Goal: Task Accomplishment & Management: Use online tool/utility

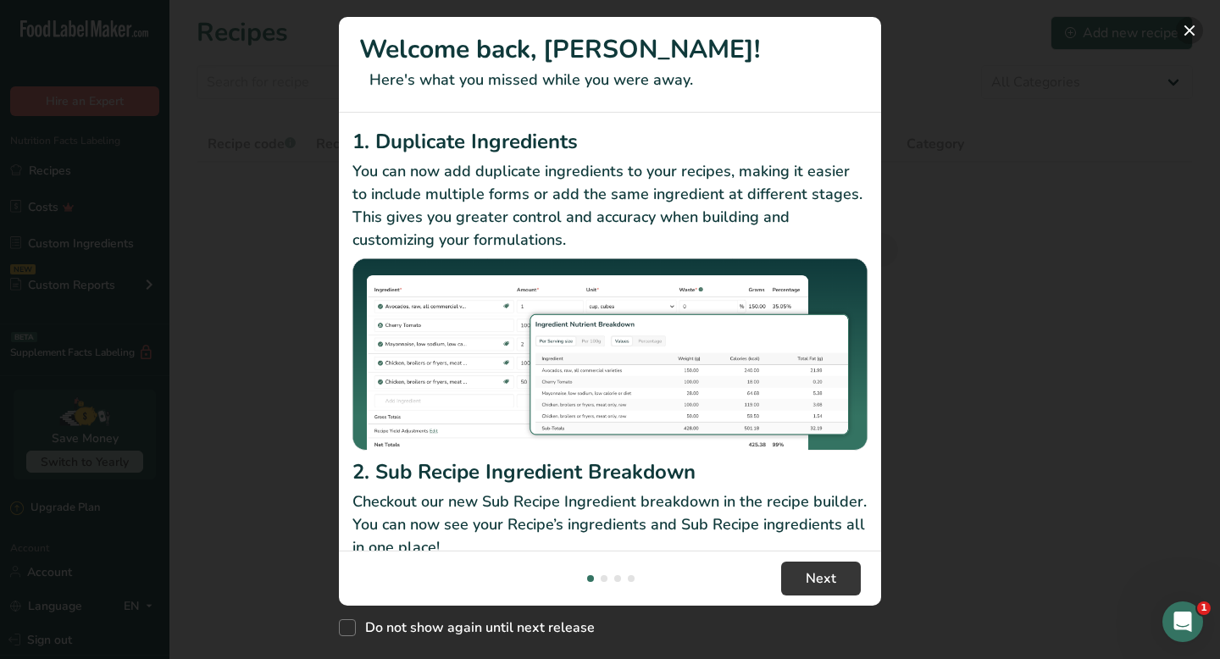
click at [1190, 31] on button "New Features" at bounding box center [1189, 30] width 27 height 27
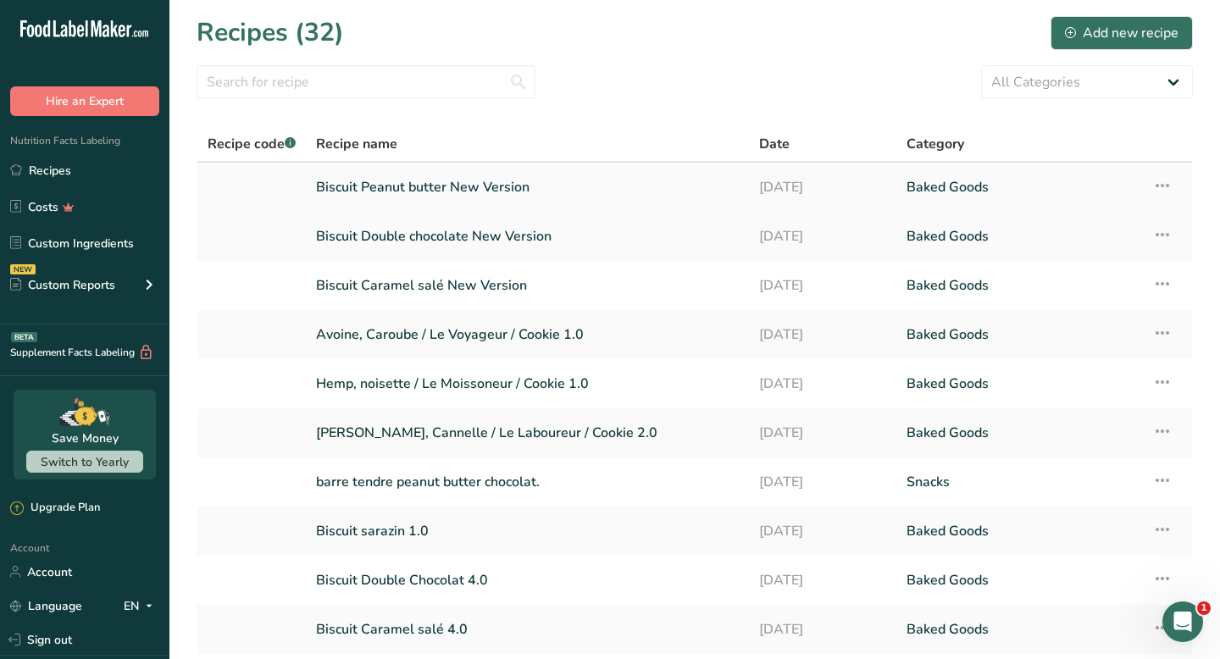
click at [502, 195] on link "Biscuit Peanut butter New Version" at bounding box center [527, 187] width 423 height 36
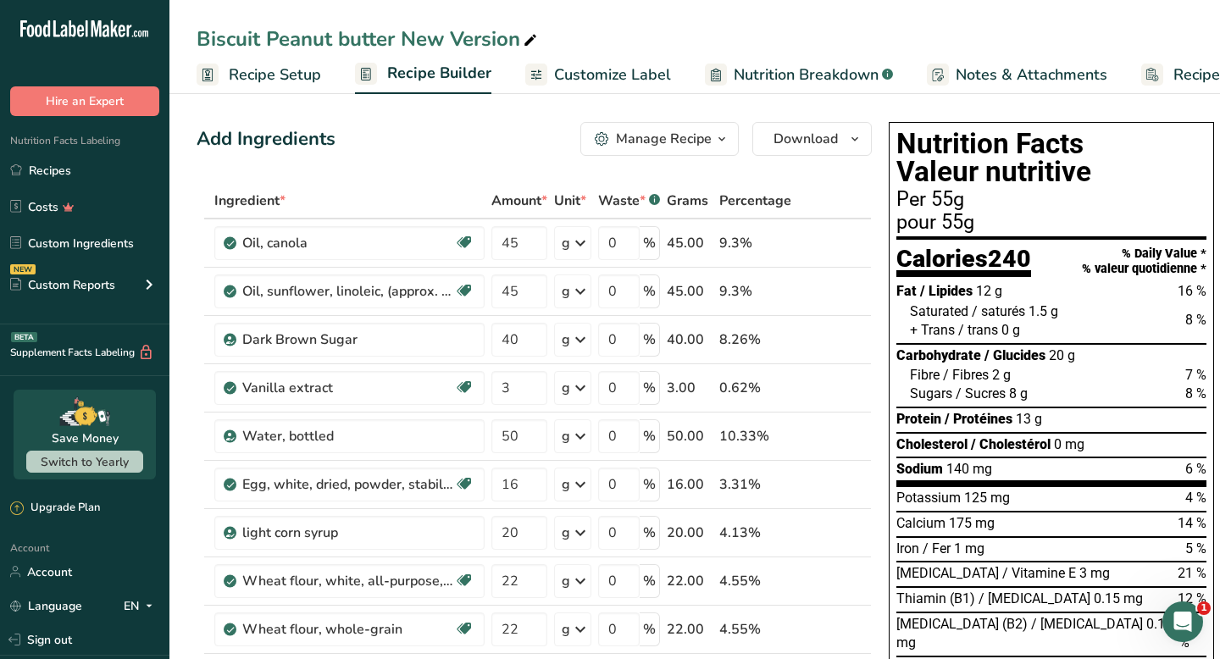
click at [601, 77] on span "Customize Label" at bounding box center [612, 75] width 117 height 23
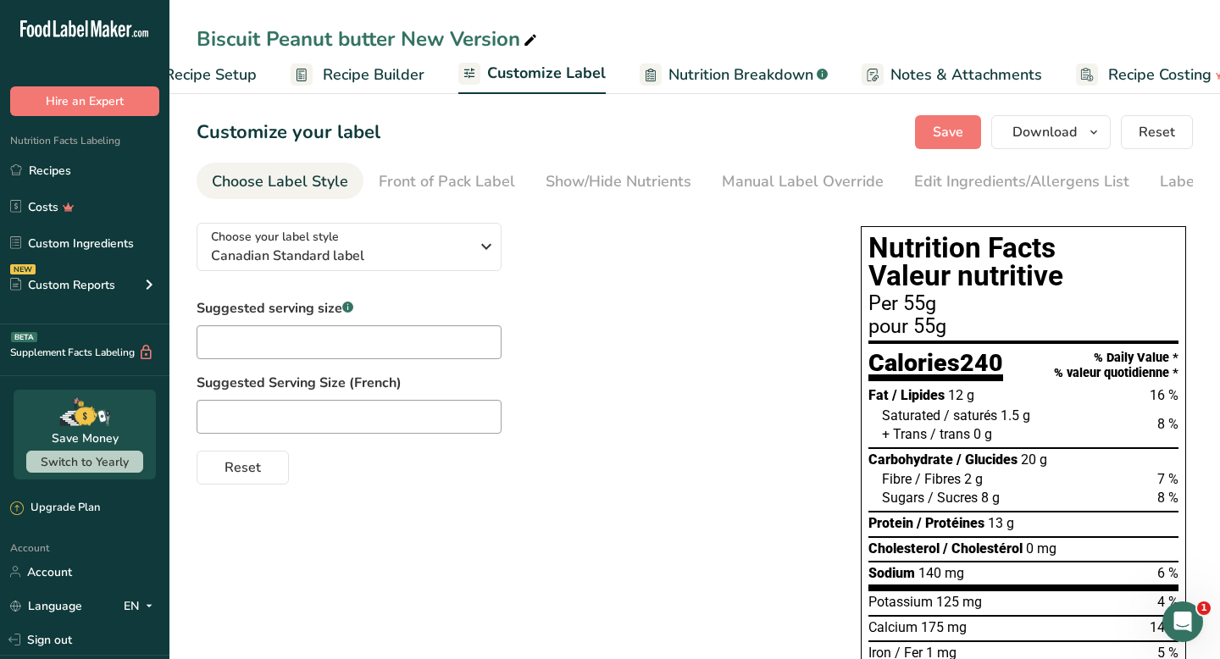
scroll to position [0, 99]
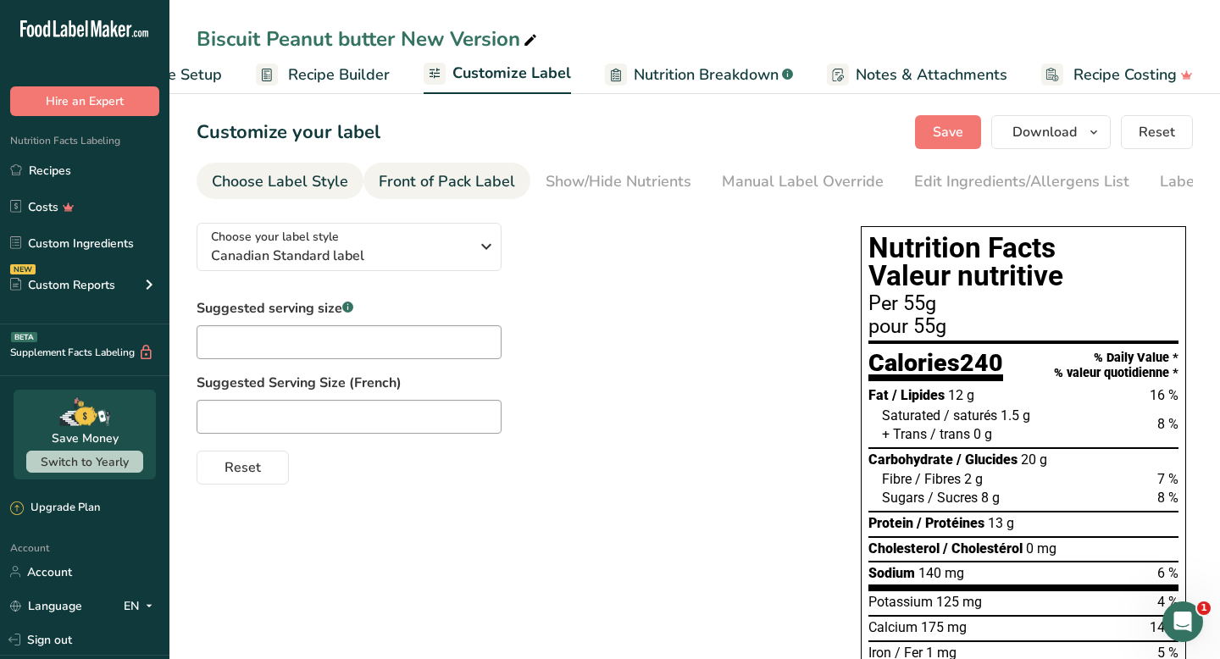
click at [444, 196] on link "Front of Pack Label" at bounding box center [447, 182] width 136 height 38
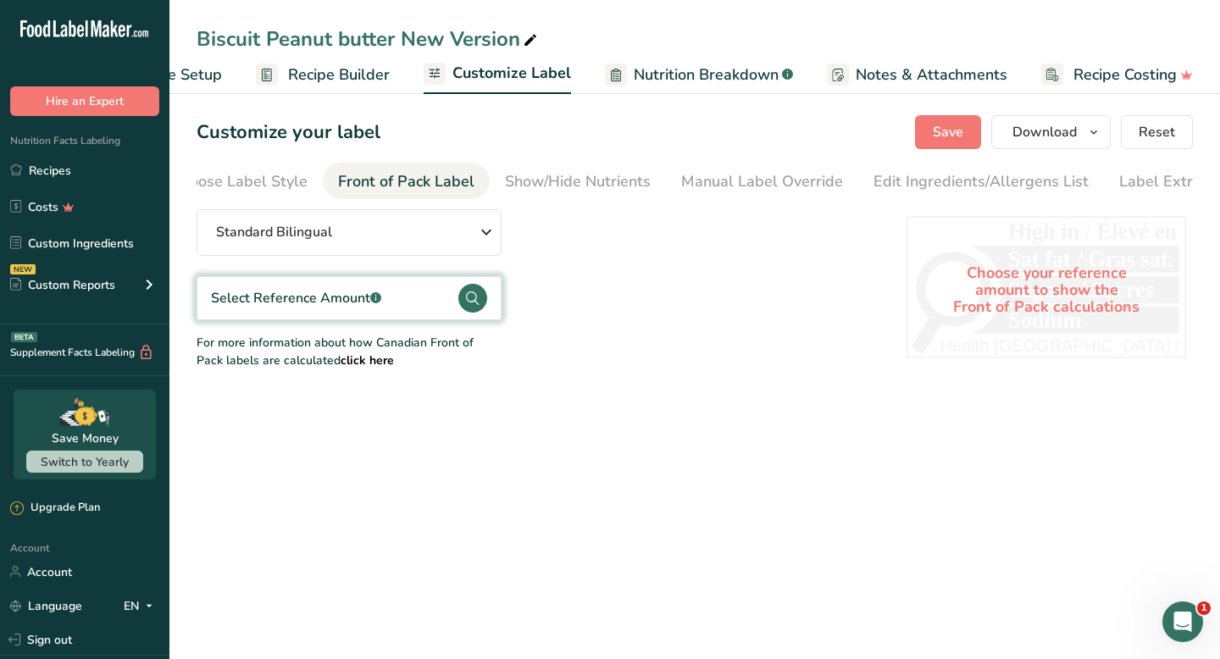
scroll to position [0, 78]
click at [517, 176] on div "Show/Hide Nutrients" at bounding box center [541, 181] width 146 height 23
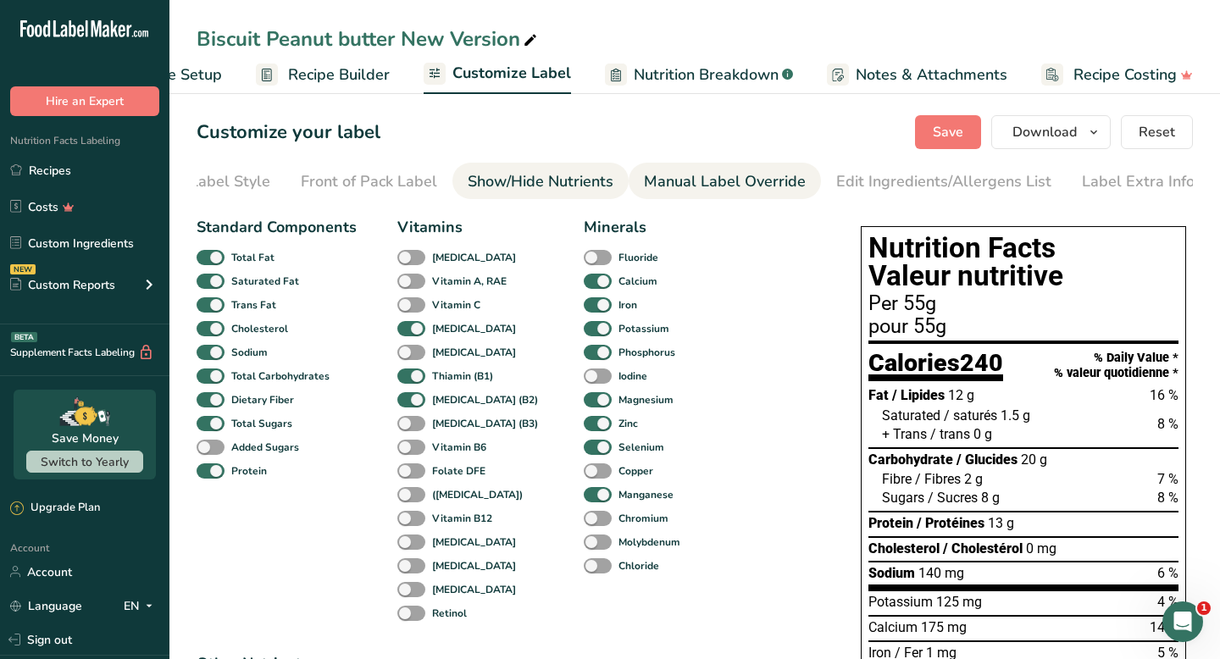
click at [658, 174] on div "Manual Label Override" at bounding box center [725, 181] width 162 height 23
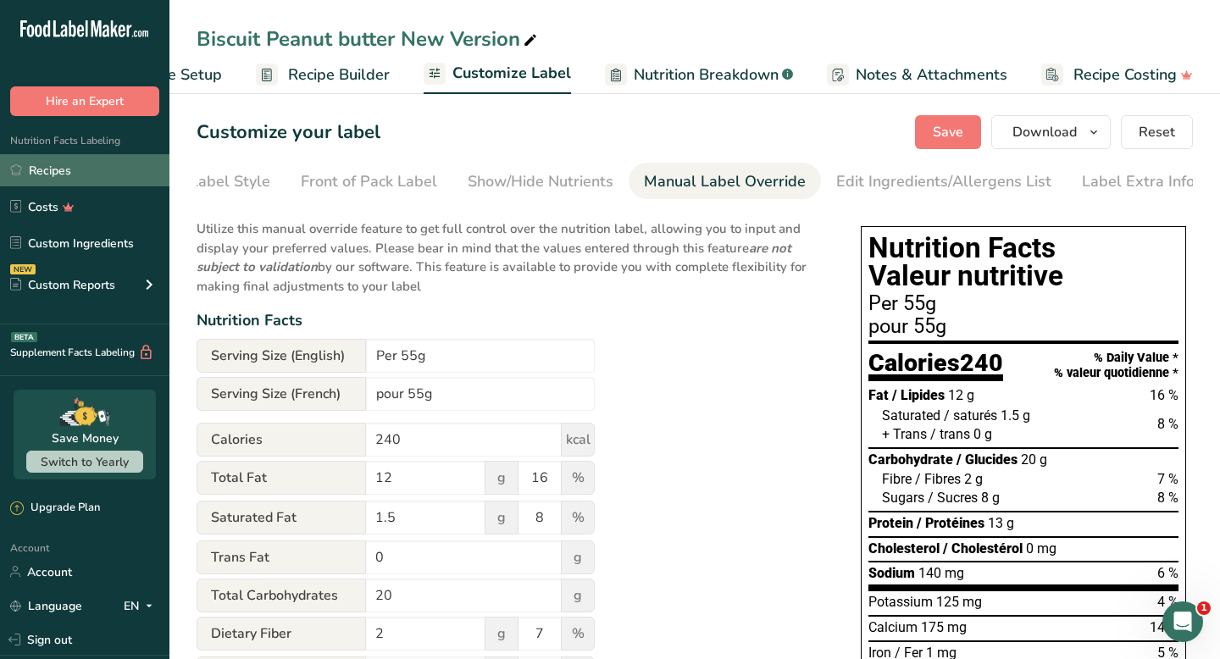
click at [80, 169] on link "Recipes" at bounding box center [84, 170] width 169 height 32
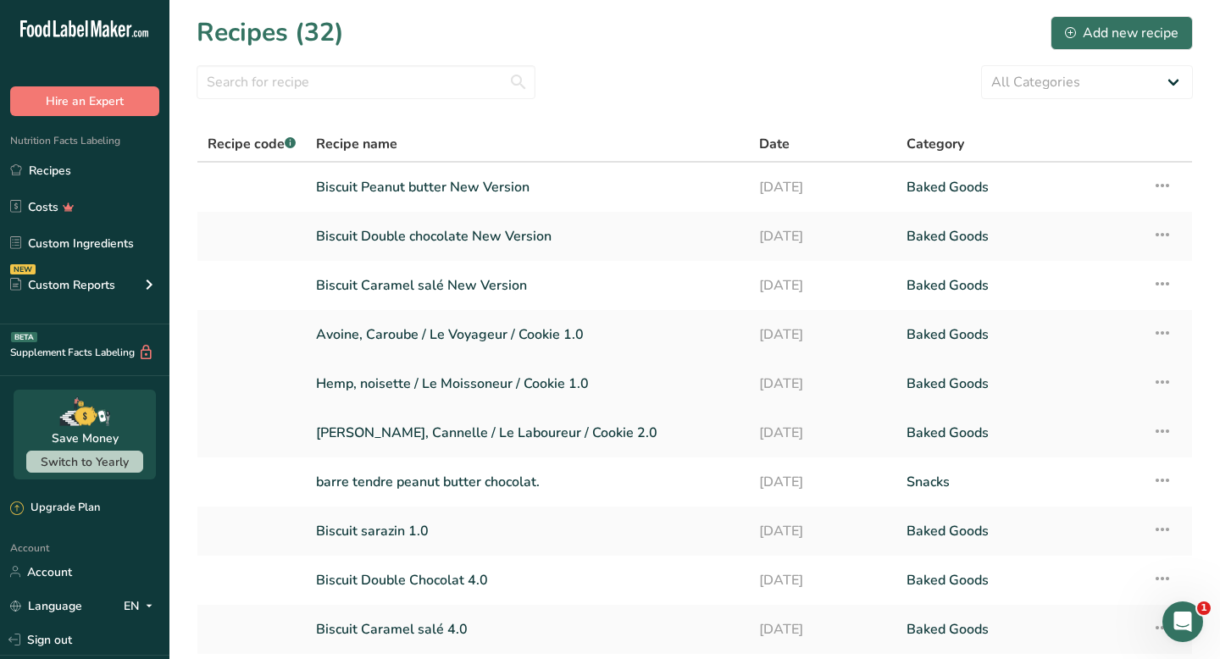
click at [516, 377] on link "Hemp, noisette / Le Moissoneur / Cookie 1.0" at bounding box center [527, 384] width 423 height 36
click at [430, 583] on link "Biscuit Double Chocolat 4.0" at bounding box center [527, 581] width 423 height 36
click at [427, 182] on link "Biscuit Peanut butter New Version" at bounding box center [527, 187] width 423 height 36
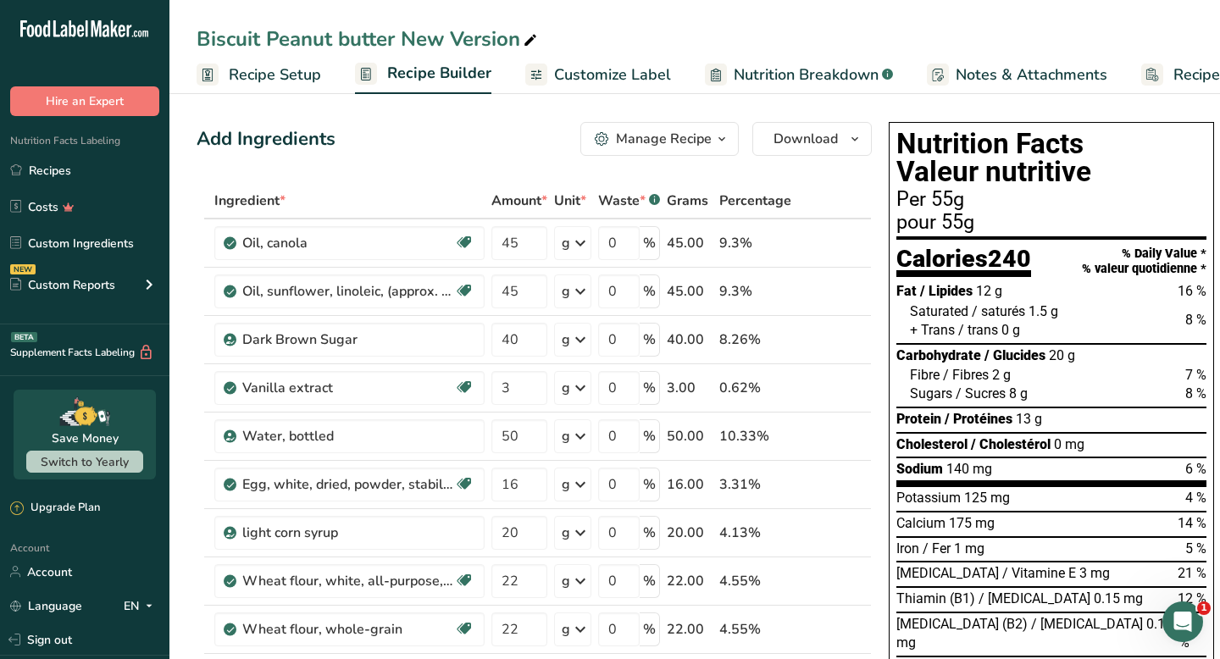
click at [558, 64] on span "Customize Label" at bounding box center [612, 75] width 117 height 23
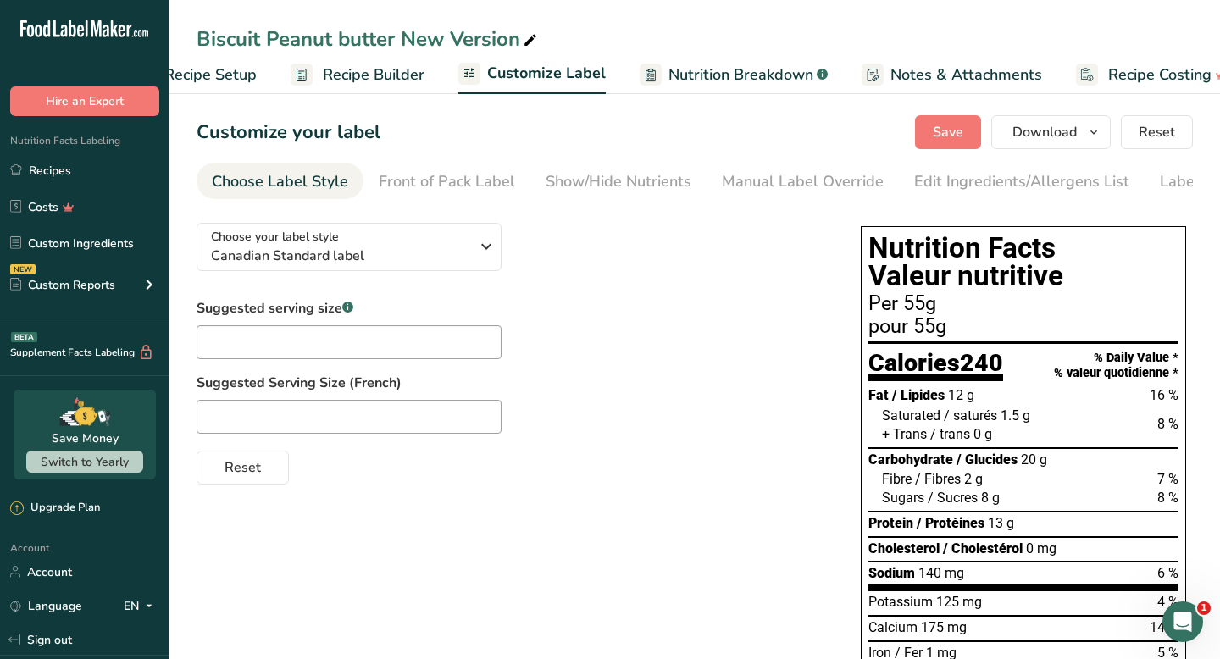
scroll to position [0, 99]
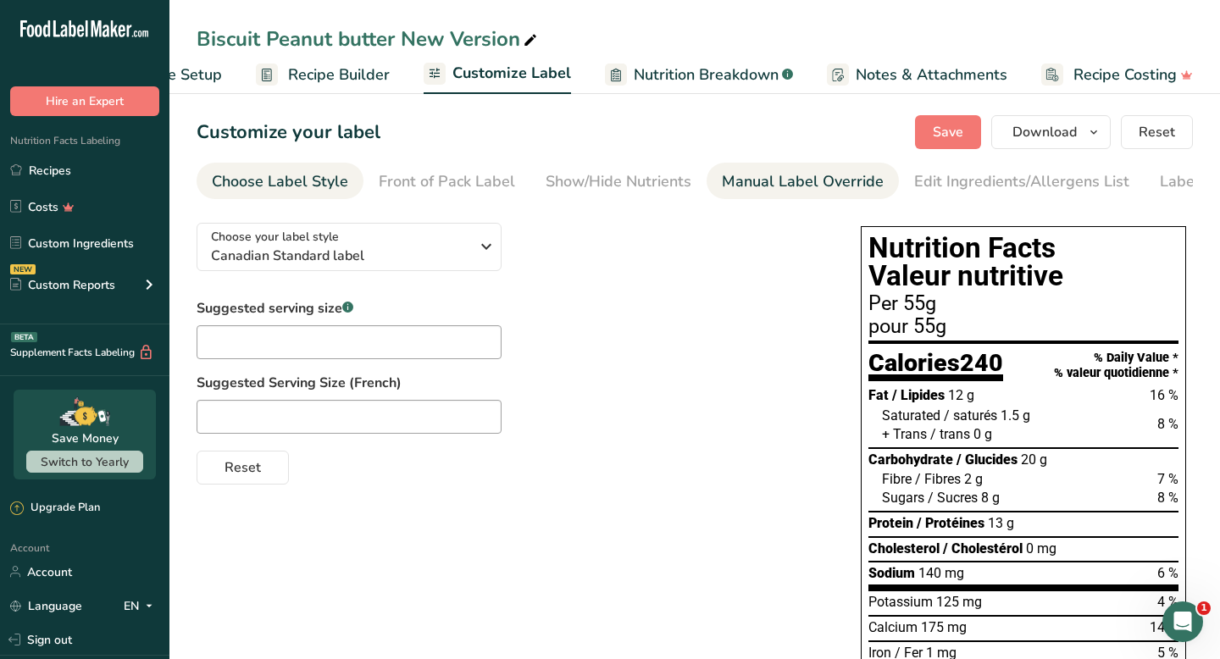
click at [779, 189] on div "Manual Label Override" at bounding box center [803, 181] width 162 height 23
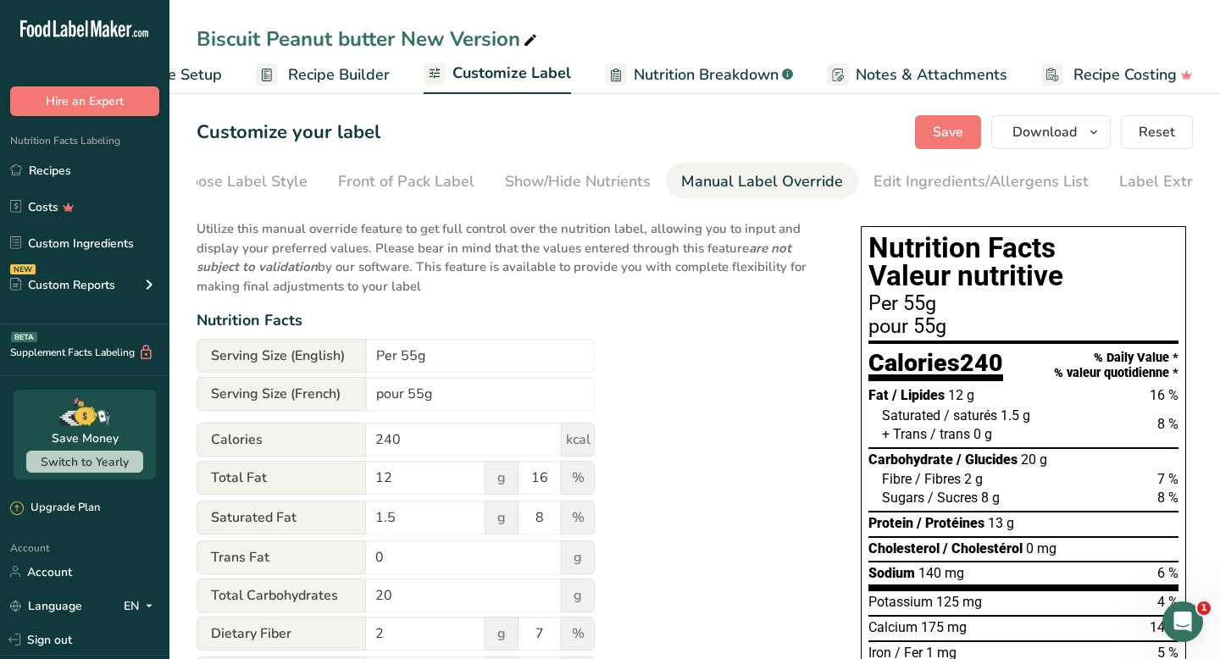
scroll to position [0, 78]
click at [396, 359] on input "Per 55g" at bounding box center [480, 356] width 229 height 34
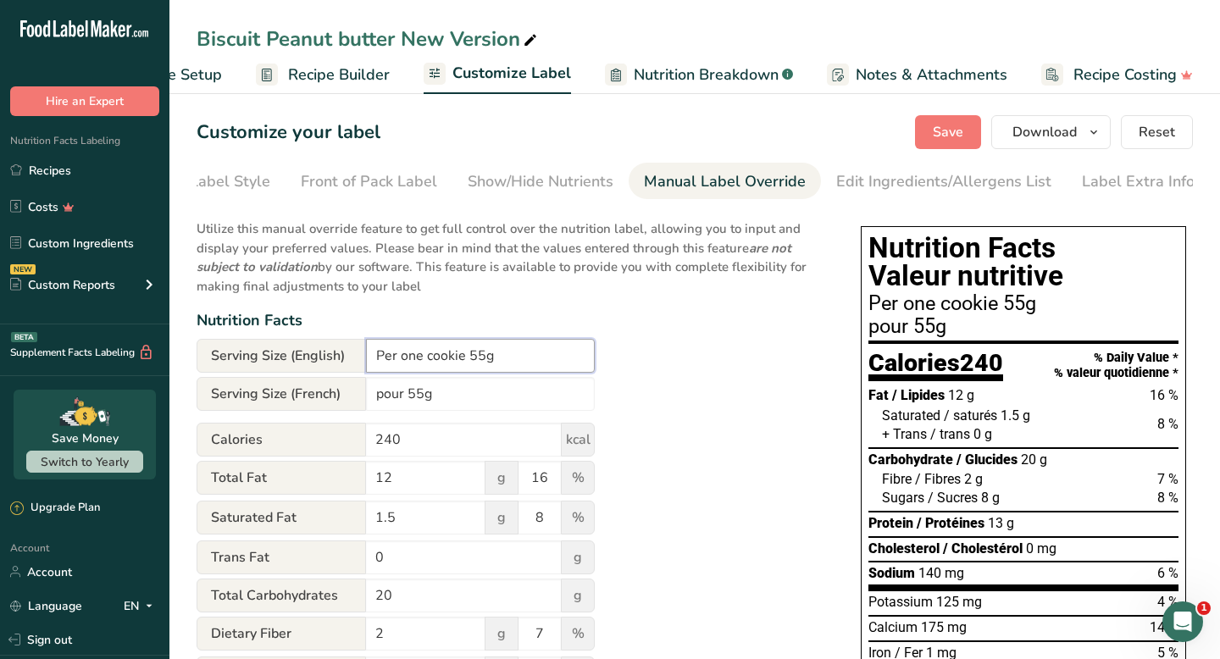
click at [494, 356] on input "Per one cookie 55g" at bounding box center [480, 356] width 229 height 34
click at [470, 362] on input "Per one cookie 55g)" at bounding box center [480, 356] width 229 height 34
click at [538, 363] on input "Per one cookie (55g)" at bounding box center [480, 356] width 229 height 34
type input "Per one cookie (55g)"
drag, startPoint x: 453, startPoint y: 397, endPoint x: 375, endPoint y: 398, distance: 78.0
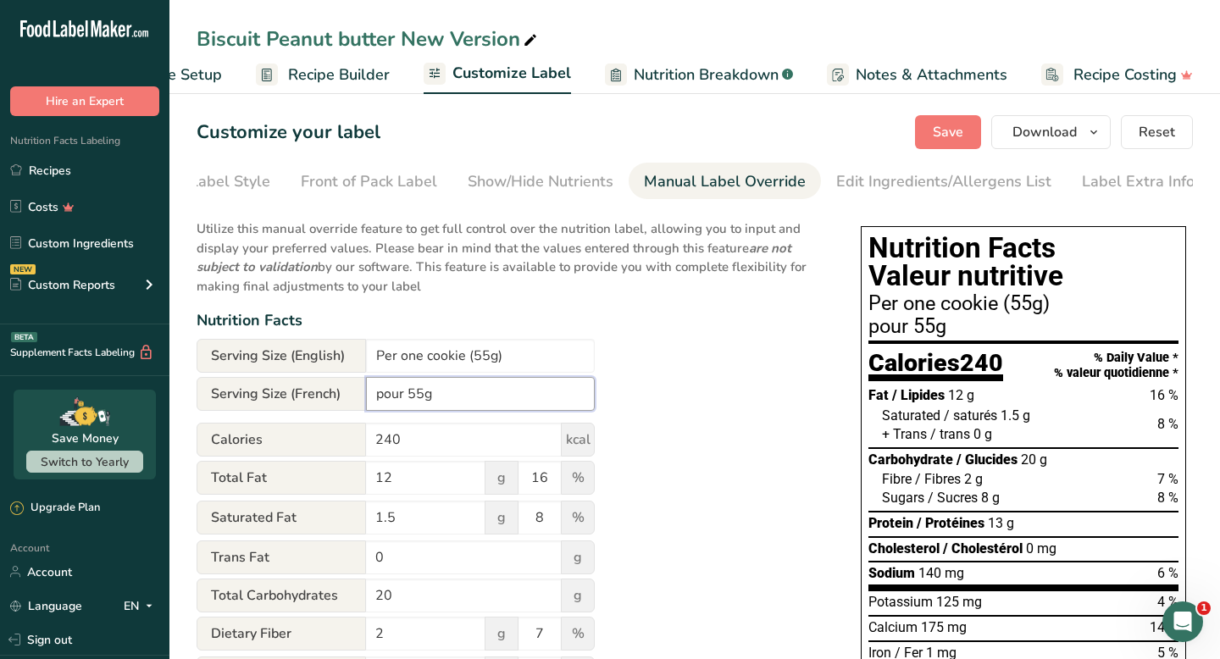
click at [375, 398] on input "pour 55g" at bounding box center [480, 394] width 229 height 34
click at [447, 400] on input "pour 55g" at bounding box center [480, 394] width 229 height 34
click at [407, 397] on input "pour 55g" at bounding box center [480, 394] width 229 height 34
click at [445, 398] on input "pour un bisscuit55g" at bounding box center [480, 394] width 229 height 34
click at [467, 398] on input "pour un biscuit55g" at bounding box center [480, 394] width 229 height 34
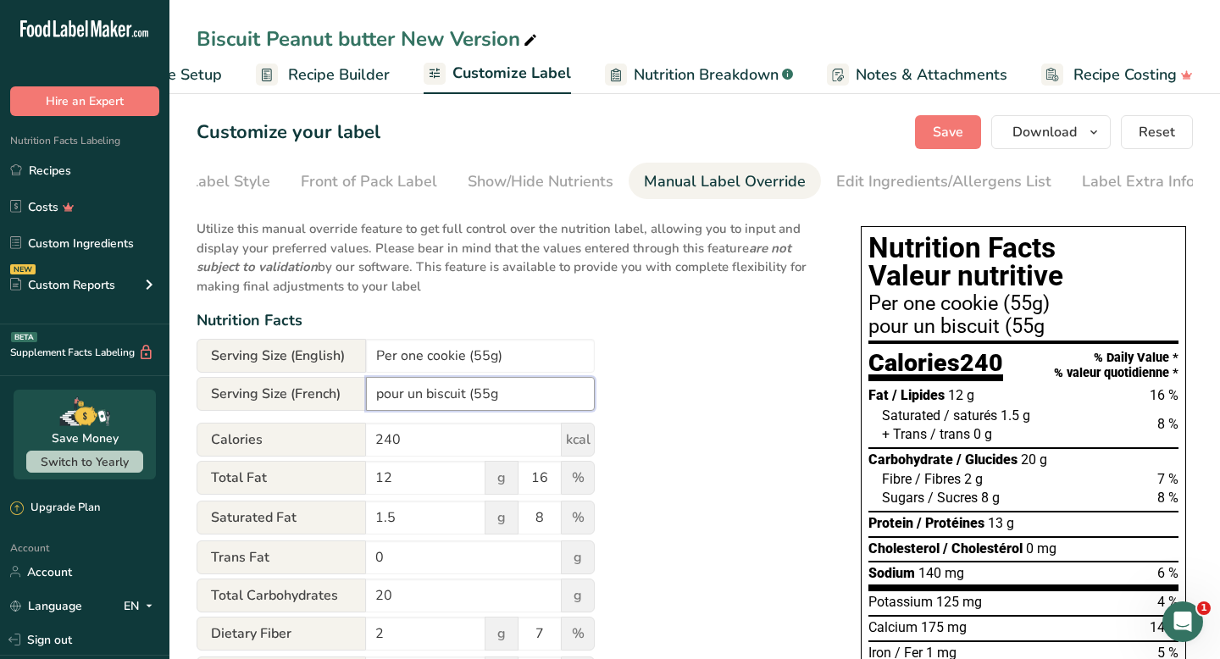
click at [499, 394] on input "pour un biscuit (55g" at bounding box center [480, 394] width 229 height 34
type input "pour un biscuit (55g)"
click at [942, 132] on span "Save" at bounding box center [948, 132] width 31 height 20
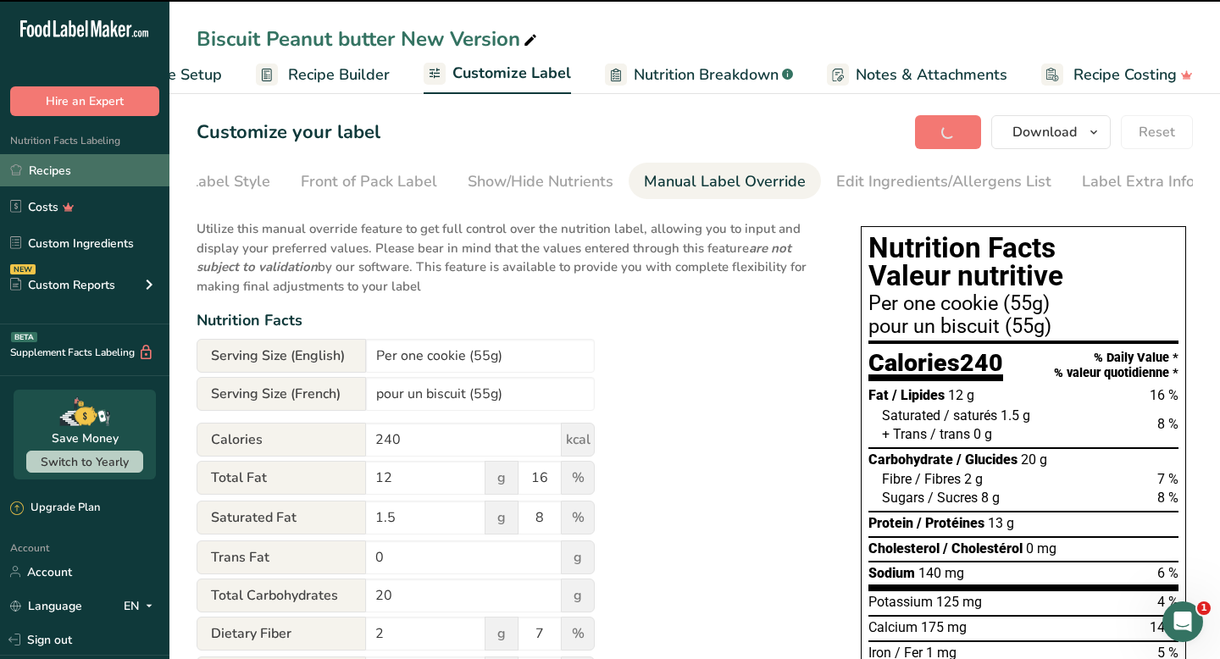
click at [131, 162] on link "Recipes" at bounding box center [84, 170] width 169 height 32
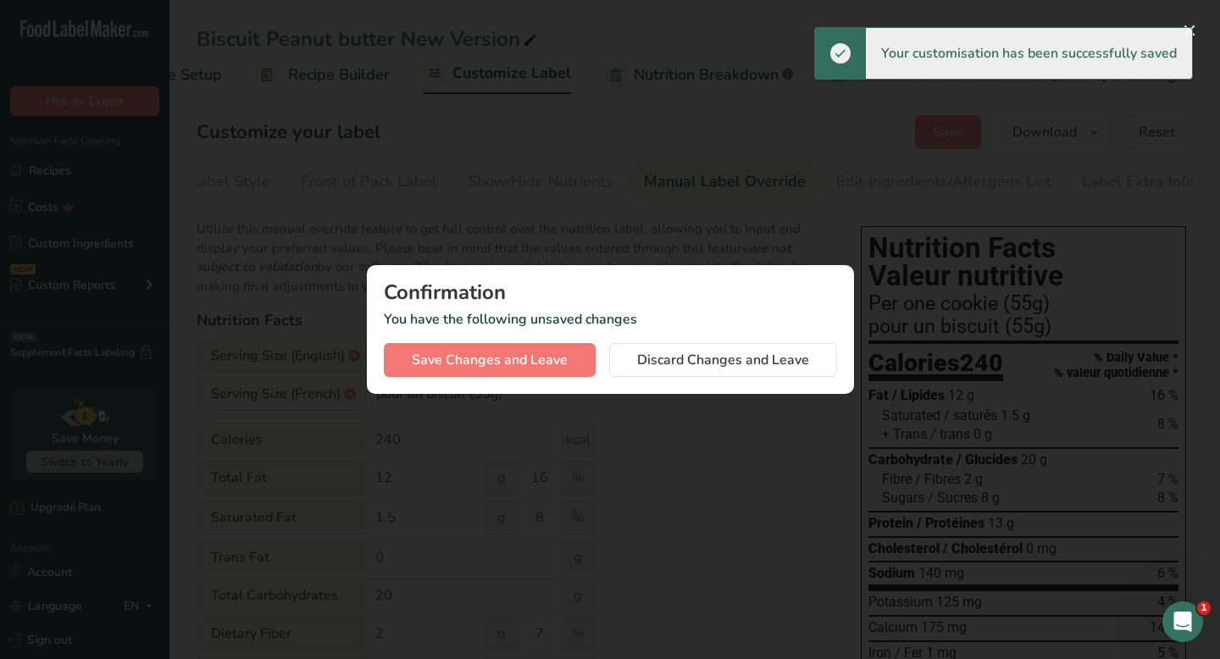
click at [707, 180] on div at bounding box center [610, 329] width 1220 height 659
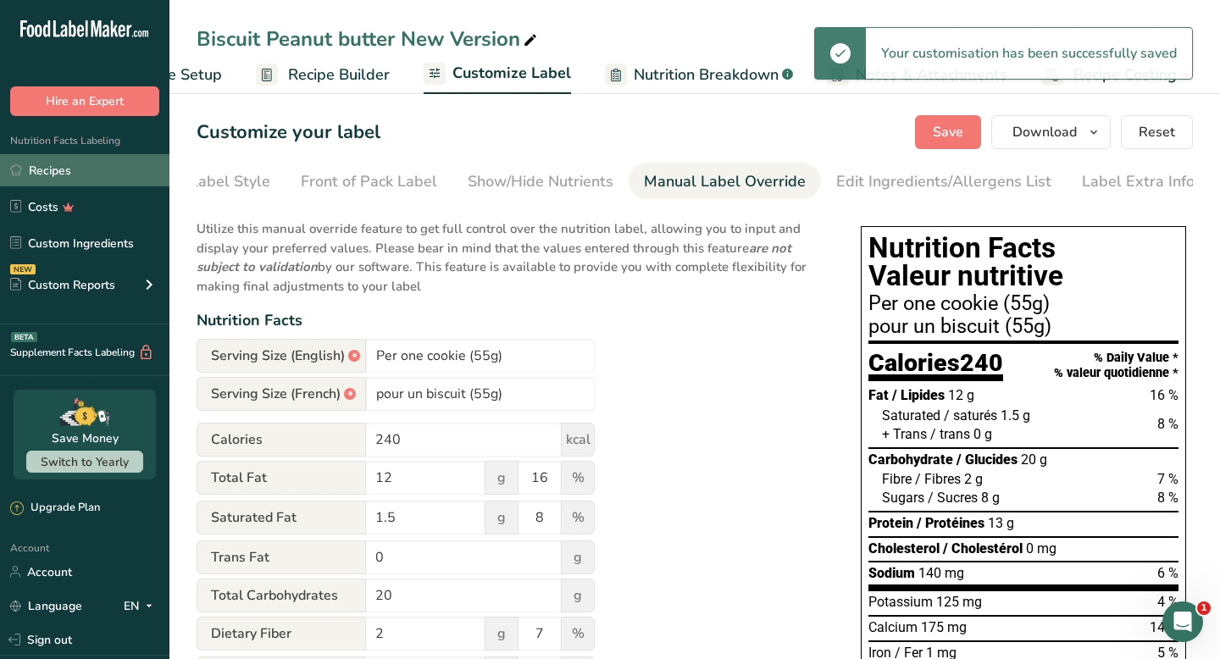
click at [139, 166] on link "Recipes" at bounding box center [84, 170] width 169 height 32
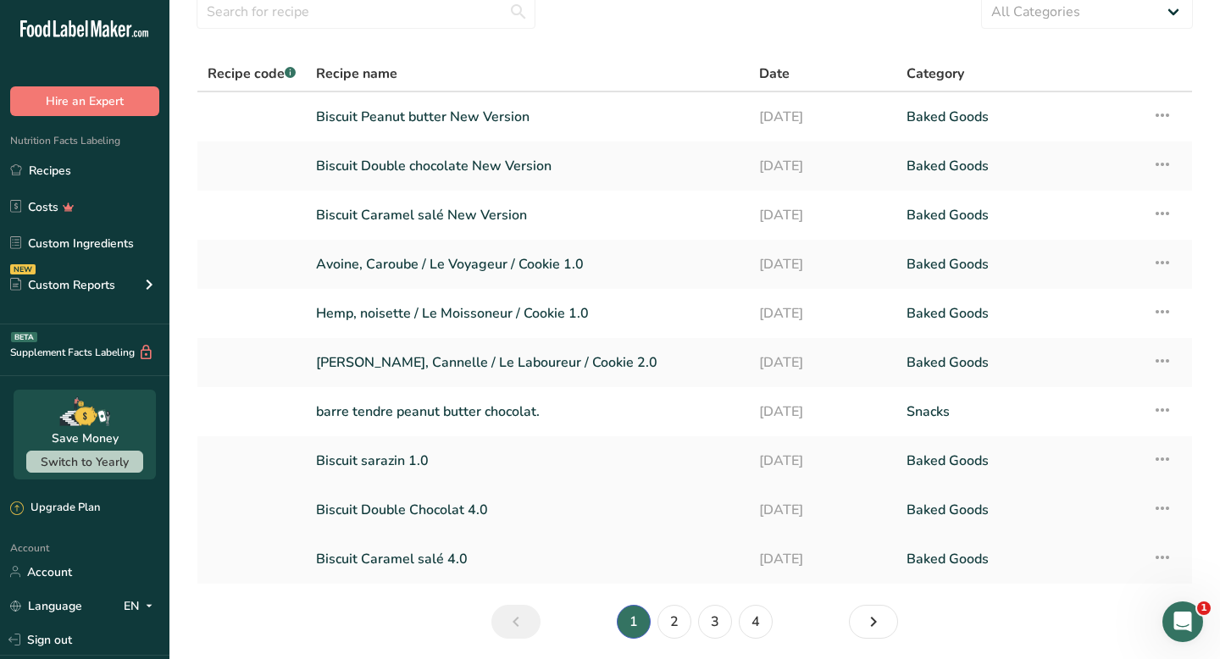
scroll to position [80, 0]
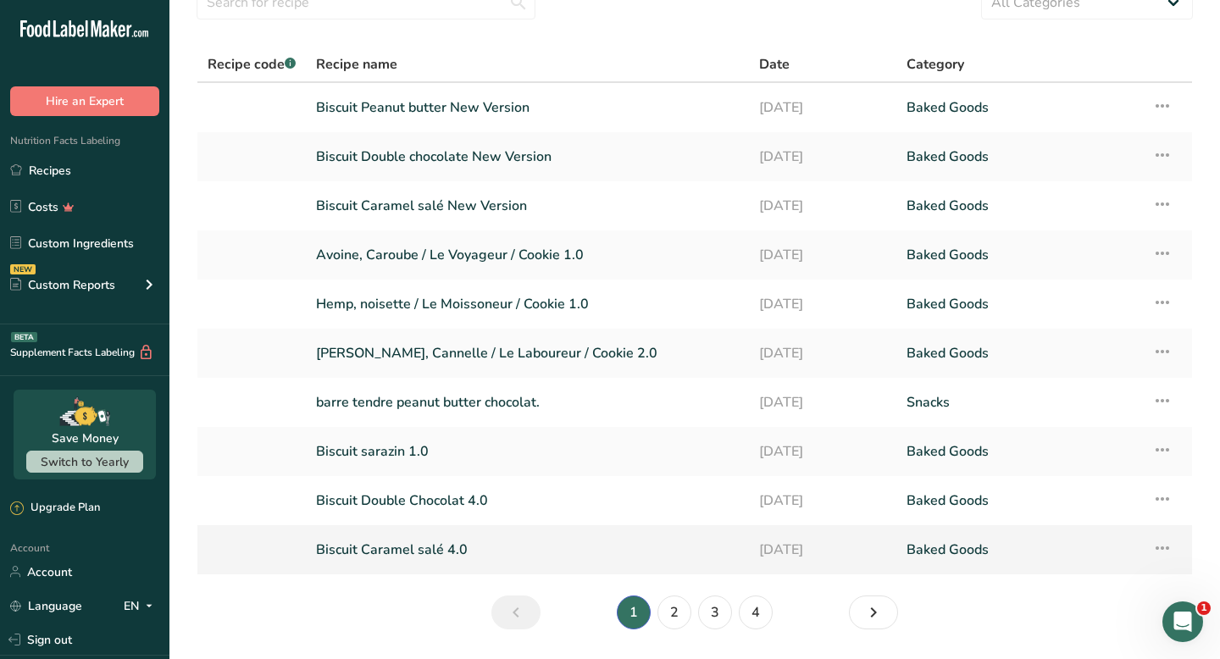
click at [508, 560] on link "Biscuit Caramel salé 4.0" at bounding box center [527, 550] width 423 height 36
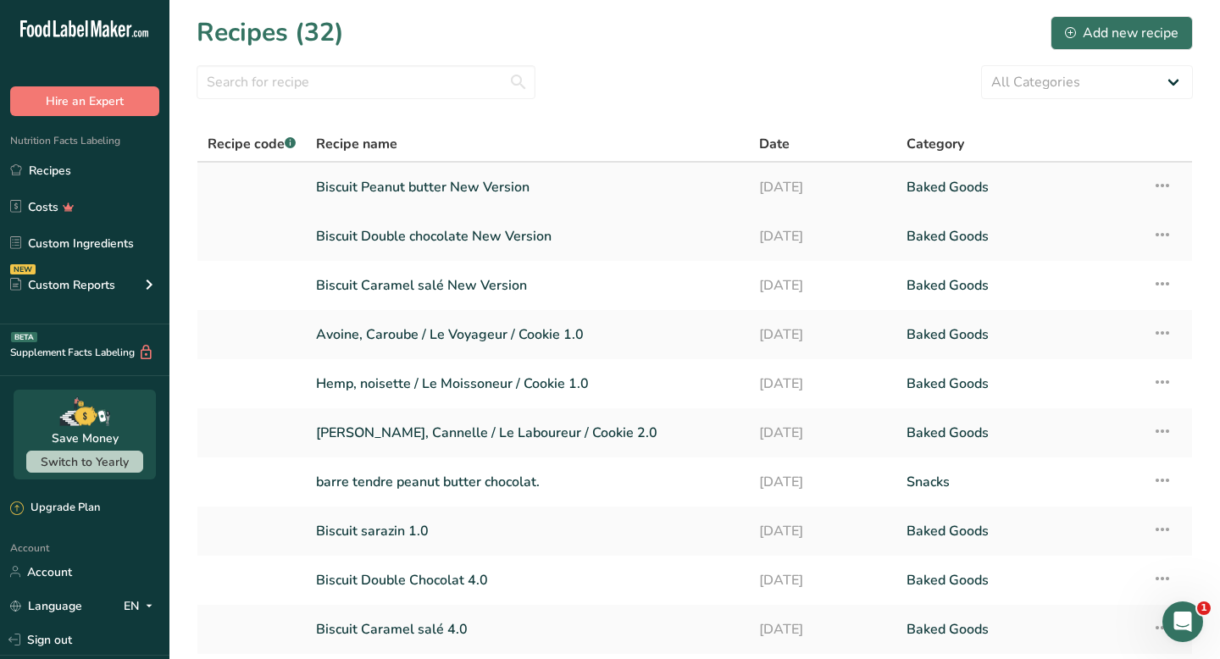
click at [469, 186] on link "Biscuit Peanut butter New Version" at bounding box center [527, 187] width 423 height 36
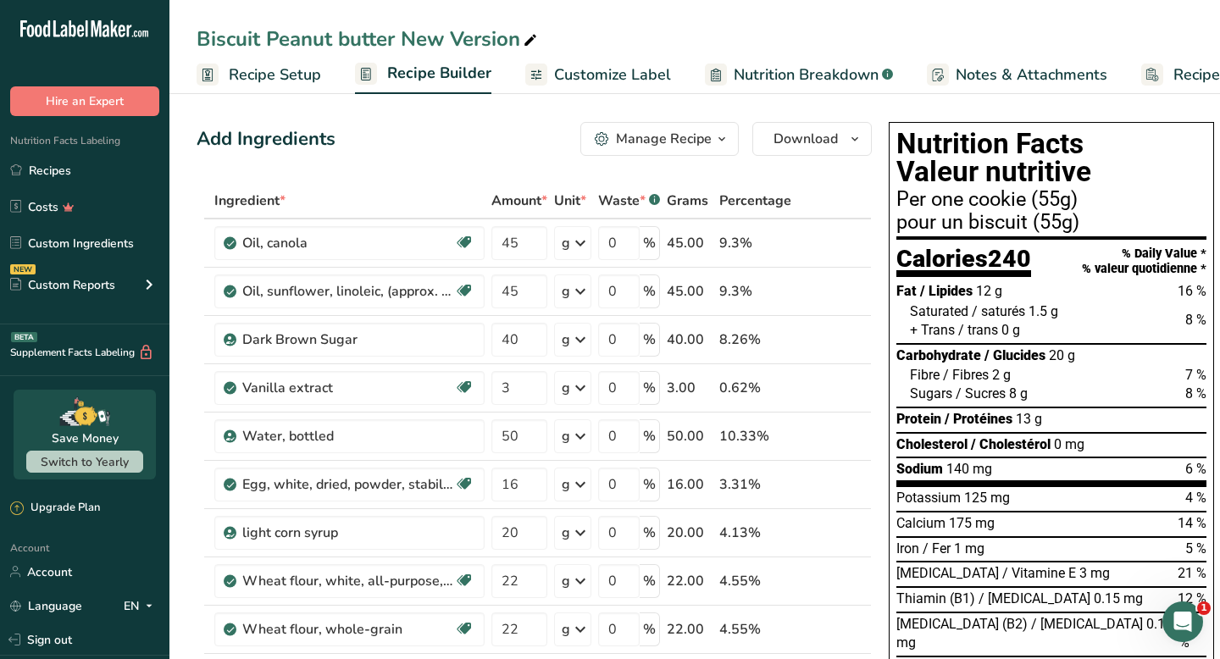
click at [635, 68] on span "Customize Label" at bounding box center [612, 75] width 117 height 23
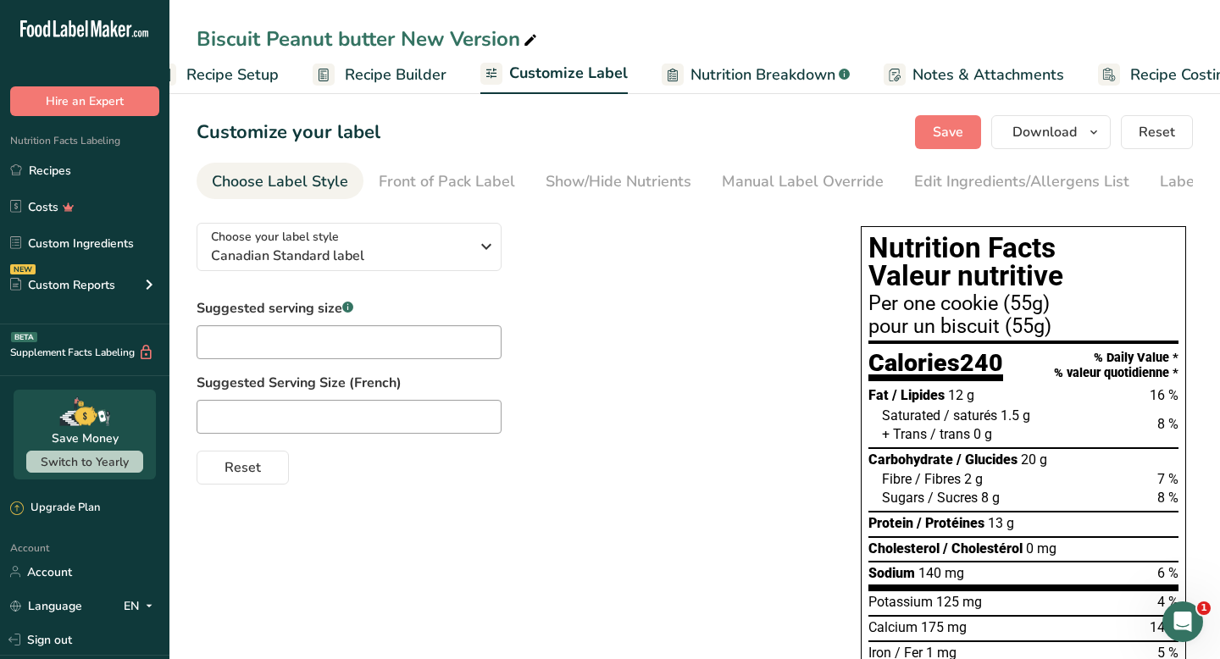
scroll to position [0, 99]
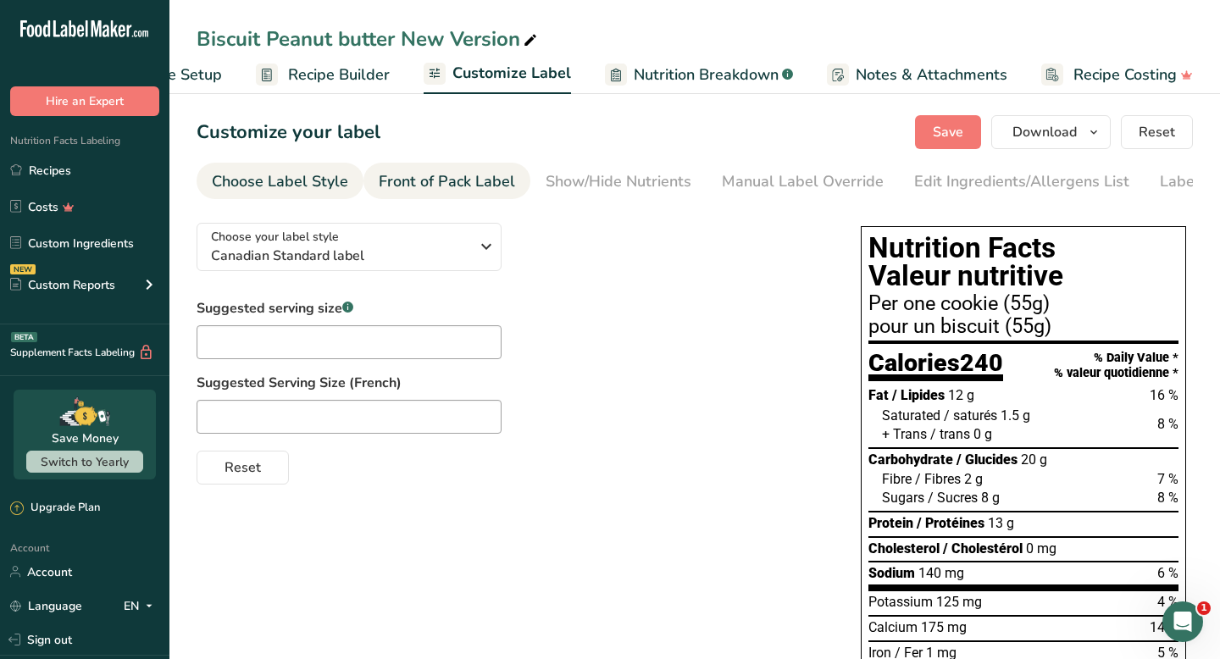
click at [452, 186] on div "Front of Pack Label" at bounding box center [447, 181] width 136 height 23
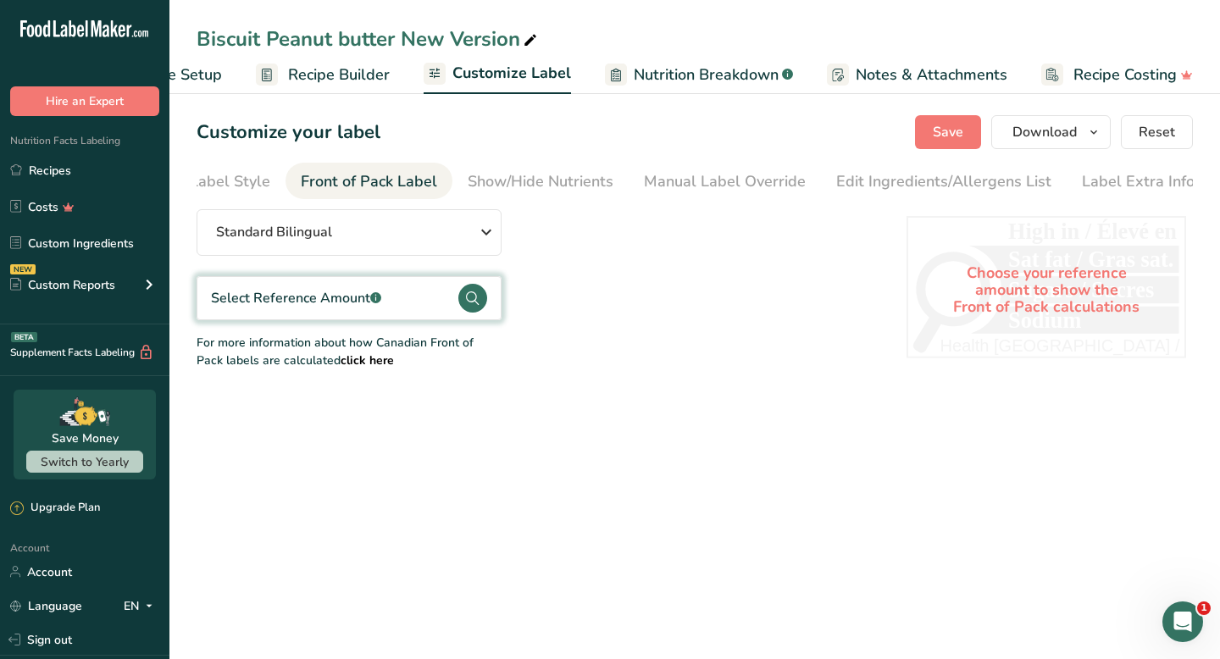
scroll to position [0, 78]
click at [507, 181] on div "Show/Hide Nutrients" at bounding box center [541, 181] width 146 height 23
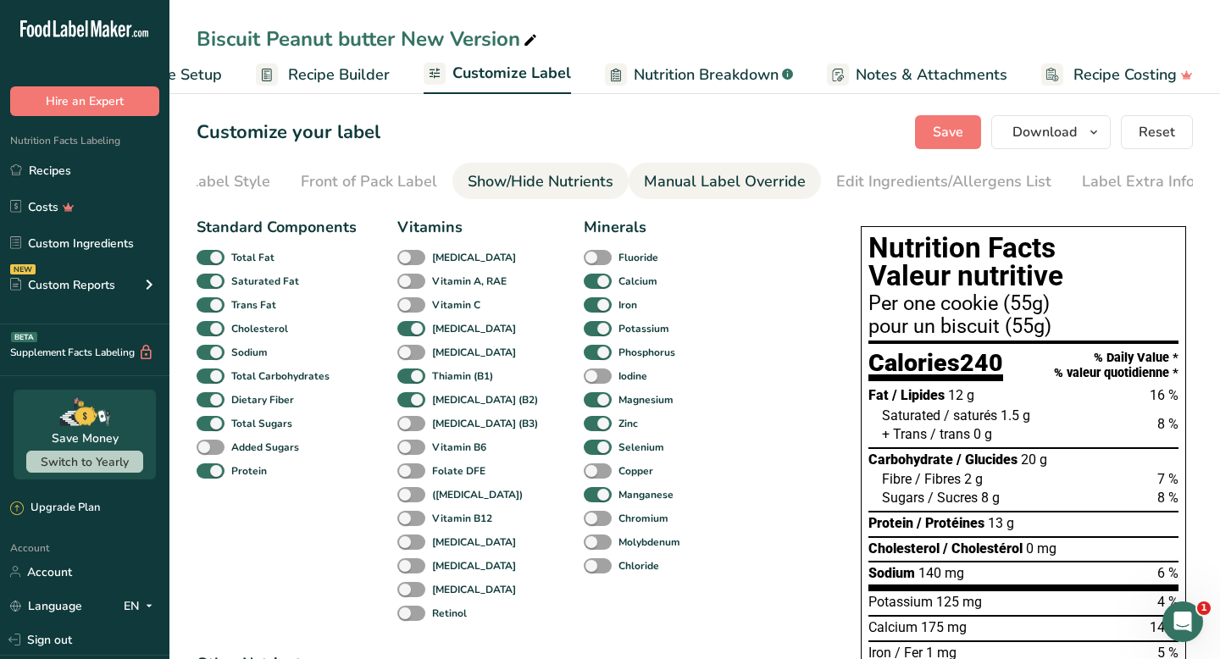
click at [680, 186] on div "Manual Label Override" at bounding box center [725, 181] width 162 height 23
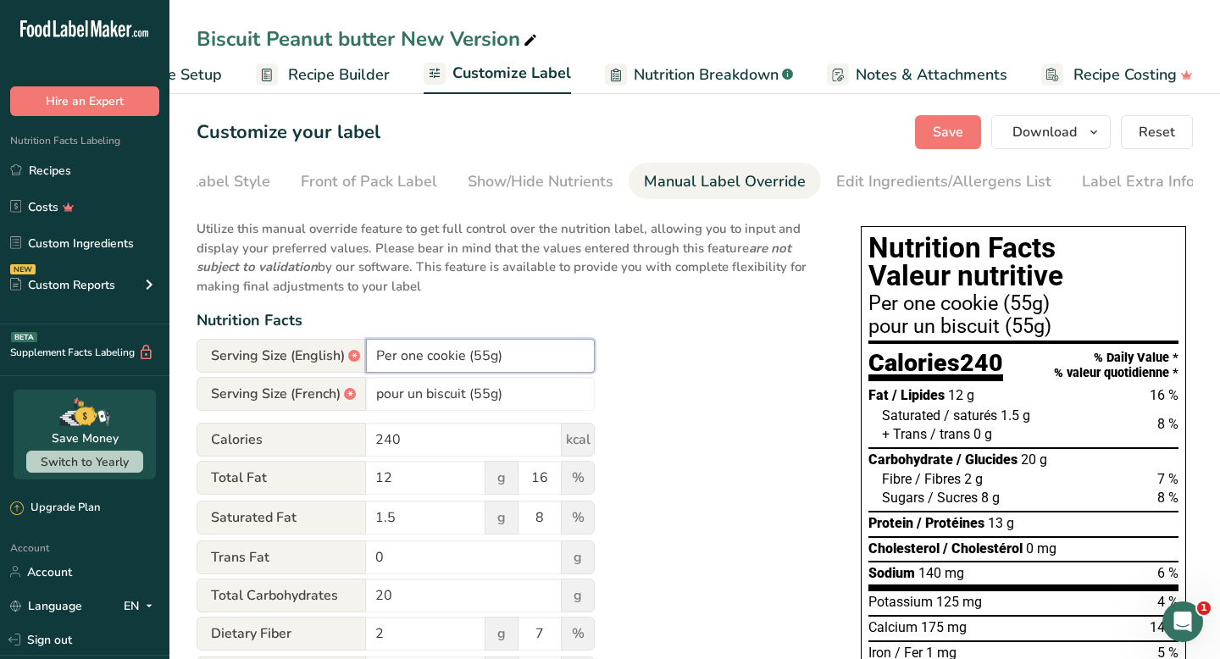
click at [420, 363] on input "Per one cookie (55g)" at bounding box center [480, 356] width 229 height 34
type input "Per 1 cookie (55g)"
click at [426, 405] on input "pour un biscuit (55g)" at bounding box center [480, 394] width 229 height 34
click at [499, 410] on input "pour 1 biscuit (55g)" at bounding box center [480, 394] width 229 height 34
click at [380, 405] on input "pour 1 biscuit (55g)" at bounding box center [480, 394] width 229 height 34
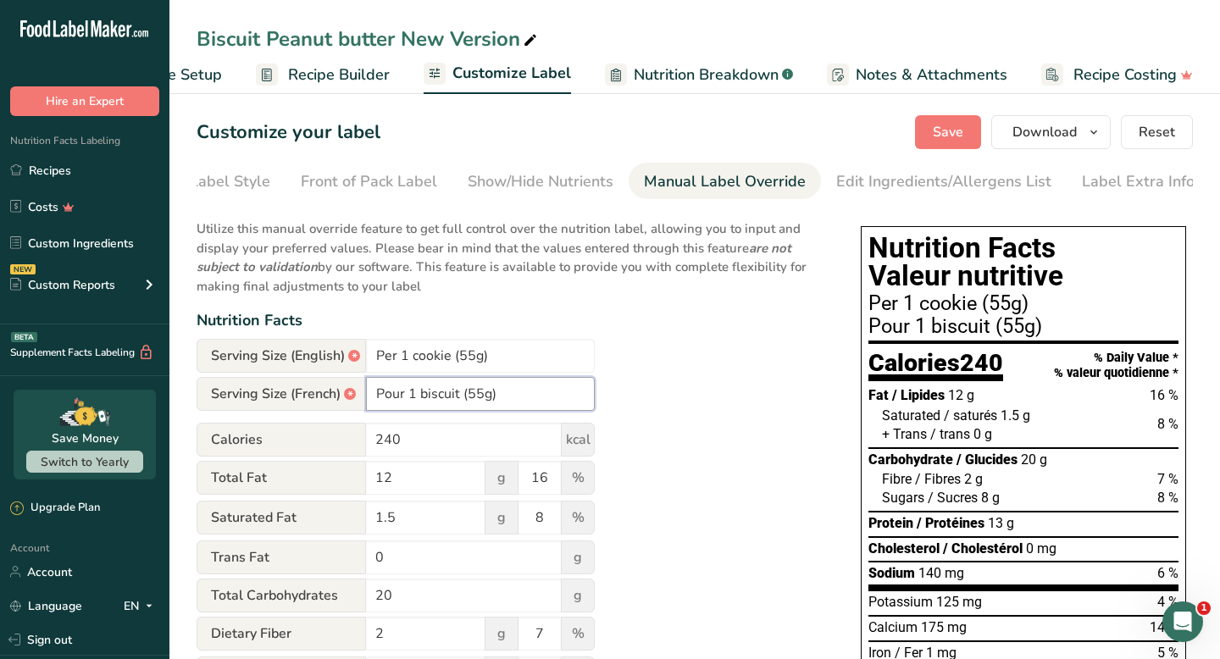
click at [503, 396] on input "Pour 1 biscuit (55g)" at bounding box center [480, 394] width 229 height 34
type input "Pour 1 biscuit (55g)"
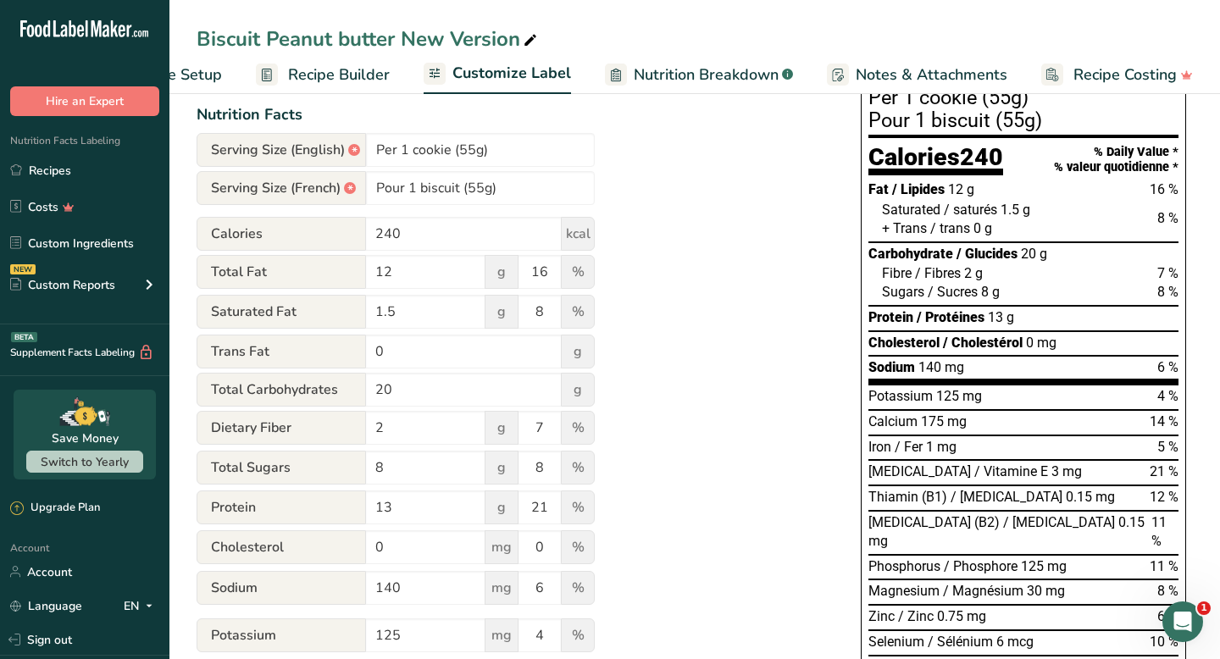
scroll to position [210, 0]
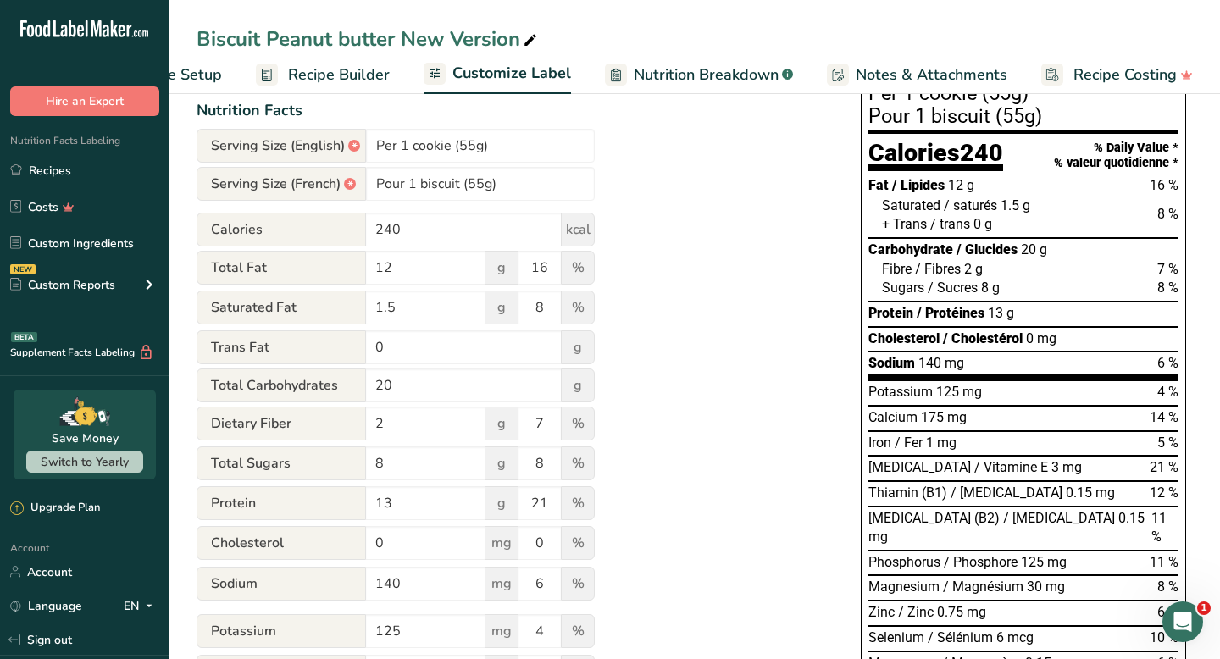
click at [678, 343] on div "Utilize this manual override feature to get full control over the nutrition lab…" at bounding box center [512, 543] width 630 height 1089
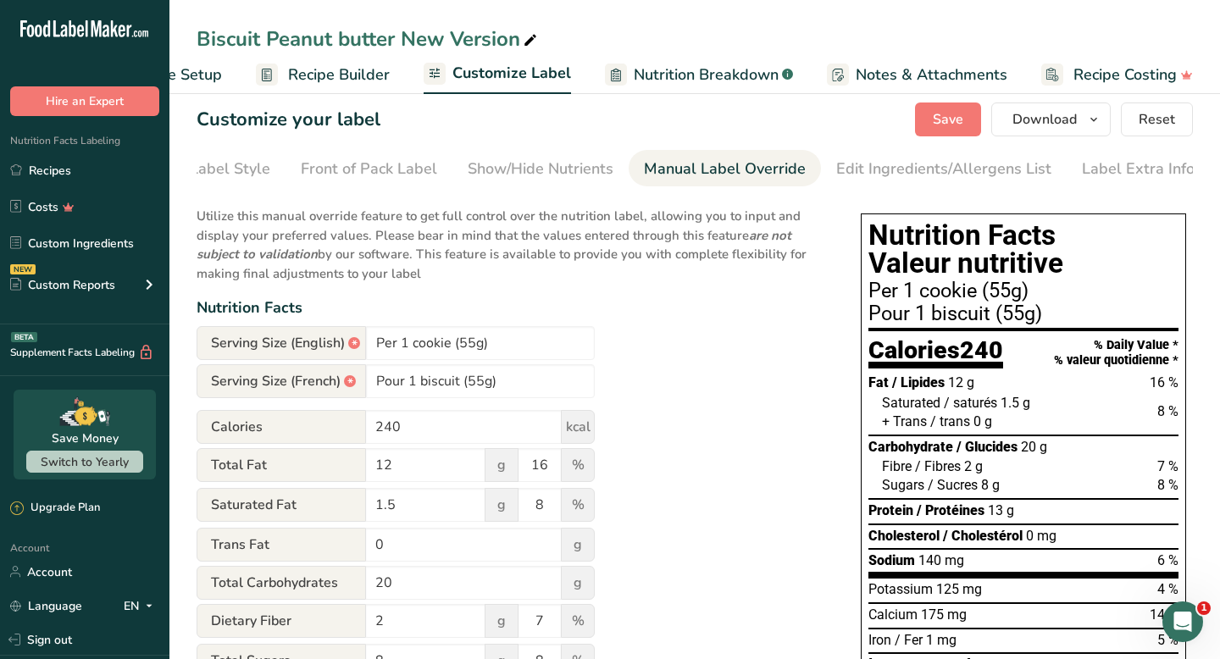
scroll to position [0, 0]
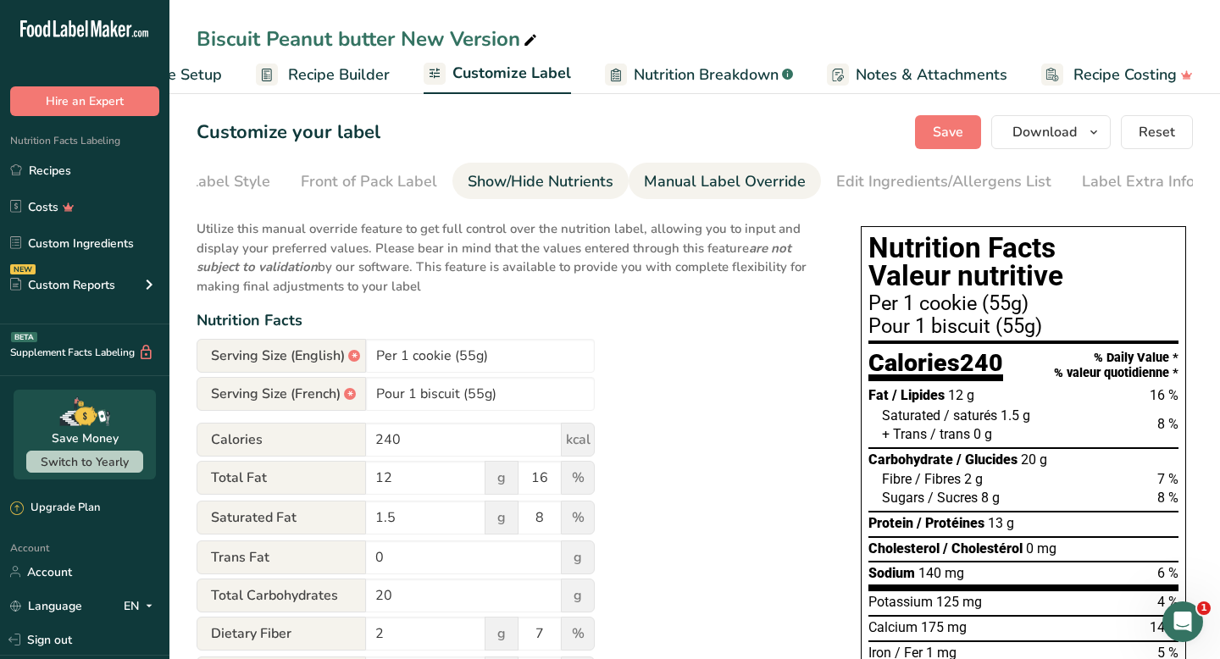
click at [522, 185] on div "Show/Hide Nutrients" at bounding box center [541, 181] width 146 height 23
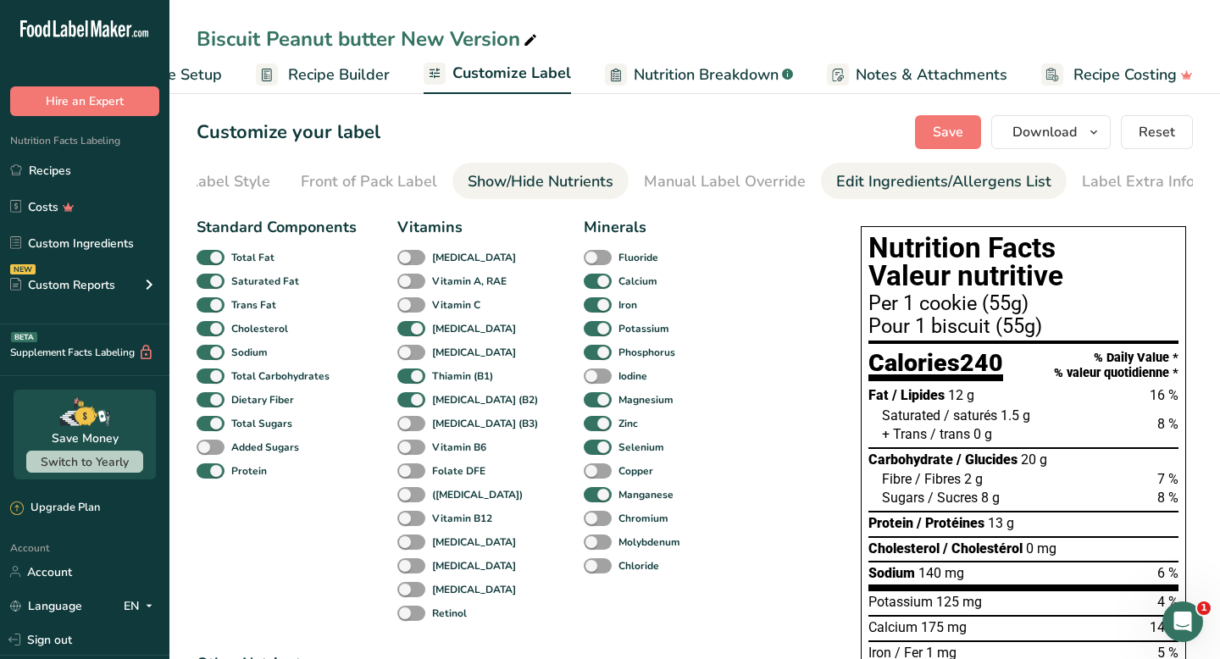
click at [861, 176] on div "Edit Ingredients/Allergens List" at bounding box center [943, 181] width 215 height 23
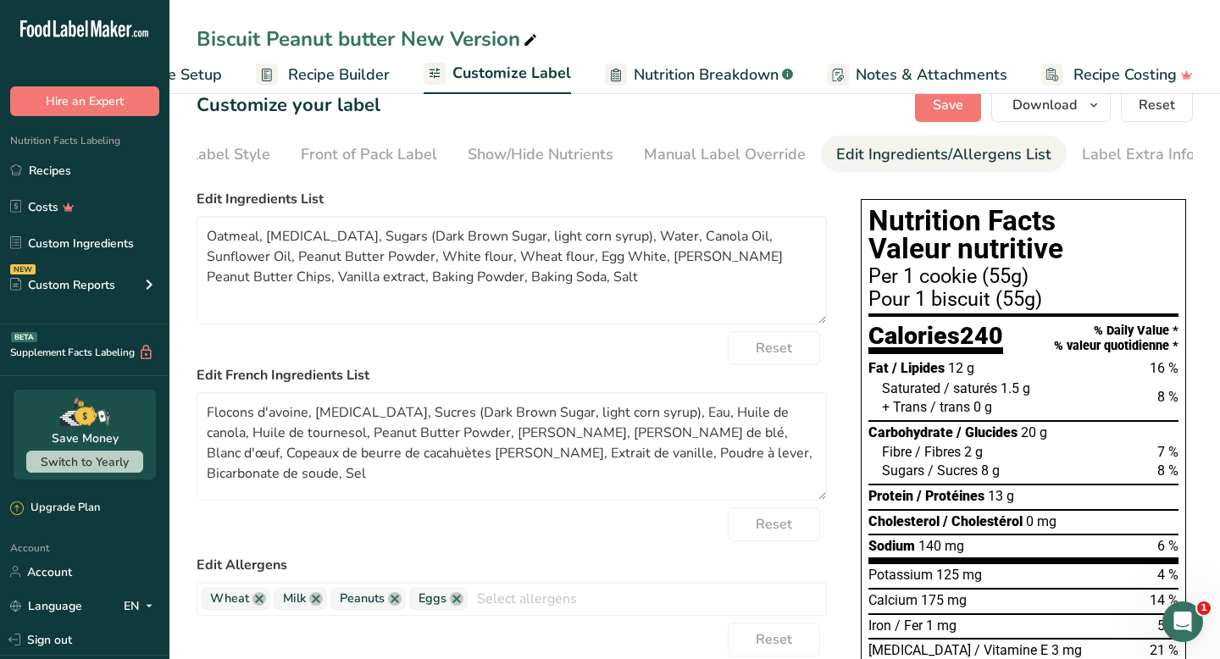
scroll to position [28, 0]
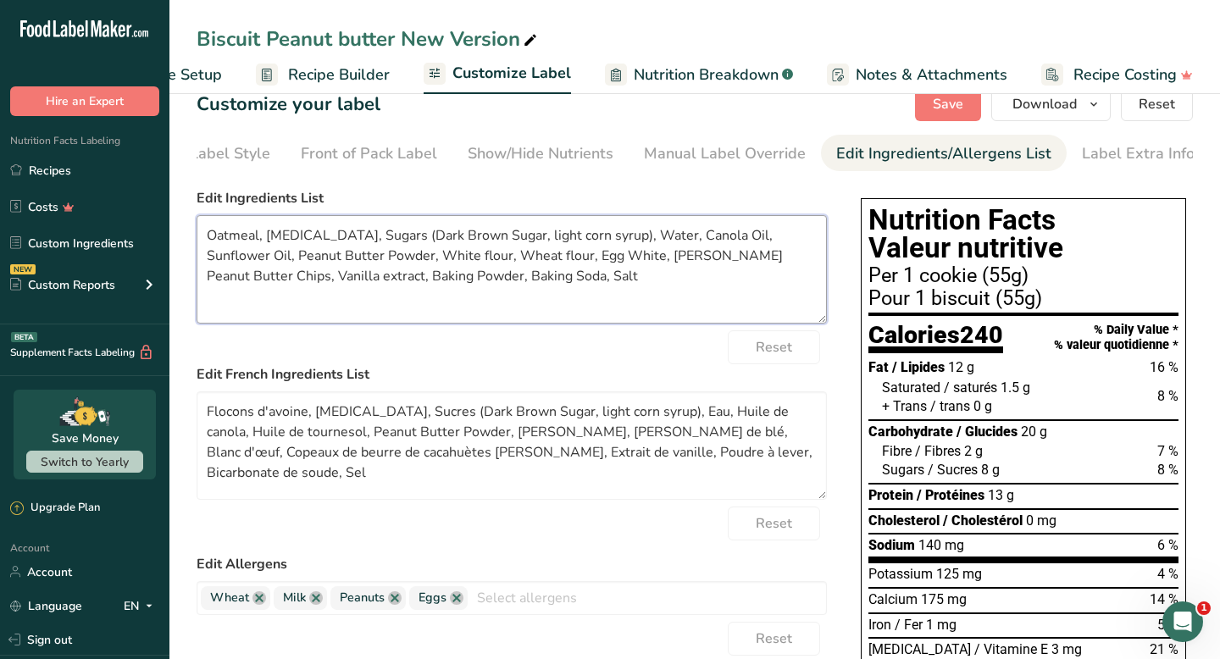
click at [366, 245] on textarea "Oatmeal, [MEDICAL_DATA], Sugars (Dark Brown Sugar, light corn syrup), Water, Ca…" at bounding box center [512, 269] width 630 height 108
click at [529, 241] on textarea "Oatmeal, [MEDICAL_DATA], Dark Brown Sugar, light corn syrup), Water, Canola Oil…" at bounding box center [512, 269] width 630 height 108
click at [436, 247] on textarea "Oatmeal, [MEDICAL_DATA], Dark Brown Sugar, light corn syrup, Water, Canola Oil,…" at bounding box center [512, 269] width 630 height 108
click at [615, 276] on textarea "Oatmeal, [MEDICAL_DATA], Dark Brown Sugar, light corn syrup, Water, Canola Oil,…" at bounding box center [512, 269] width 630 height 108
drag, startPoint x: 526, startPoint y: 241, endPoint x: 434, endPoint y: 243, distance: 92.4
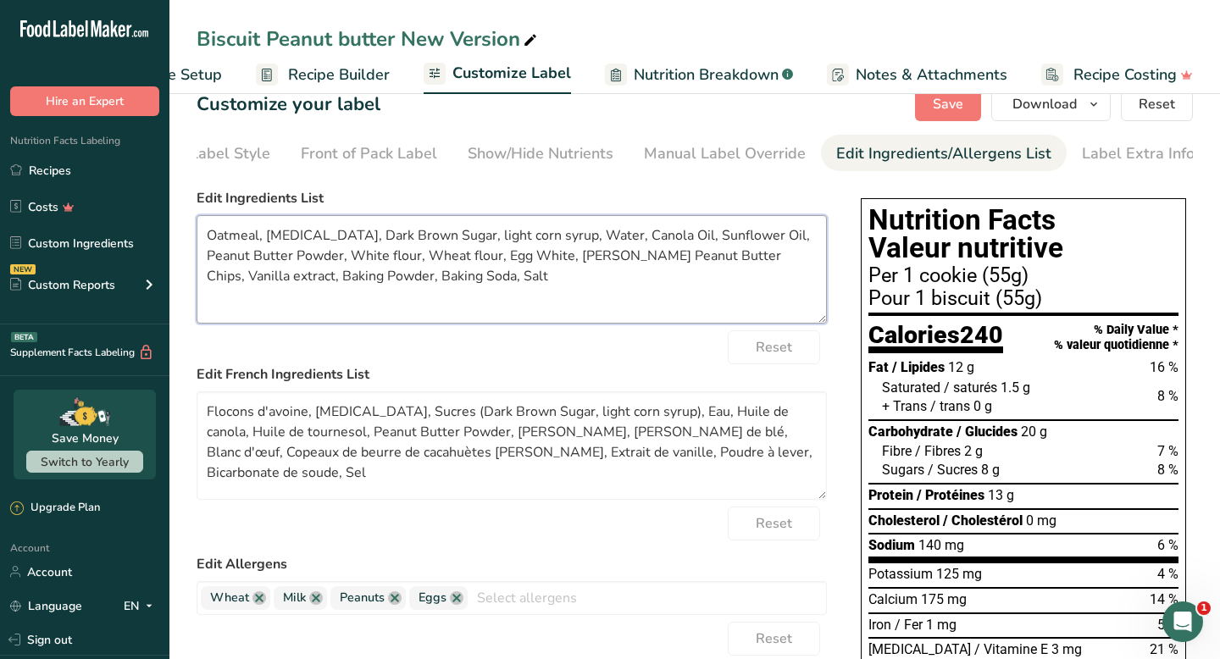
click at [434, 243] on textarea "Oatmeal, [MEDICAL_DATA], Dark Brown Sugar, light corn syrup, Water, Canola Oil,…" at bounding box center [512, 269] width 630 height 108
click at [443, 241] on textarea "Oatmeal, [MEDICAL_DATA], Dark Brown Sugar, light corn syrup, Water, Canola Oil,…" at bounding box center [512, 269] width 630 height 108
drag, startPoint x: 464, startPoint y: 242, endPoint x: 433, endPoint y: 244, distance: 31.4
click at [433, 244] on textarea "Oatmeal, [MEDICAL_DATA], Dark Brown Sugar, light corn syrup, Water, Canola Oil,…" at bounding box center [512, 269] width 630 height 108
click at [437, 240] on textarea "Oatmeal, [MEDICAL_DATA], Dark Brown Sugar, corn syrup, Water, Canola Oil, Sunfl…" at bounding box center [512, 269] width 630 height 108
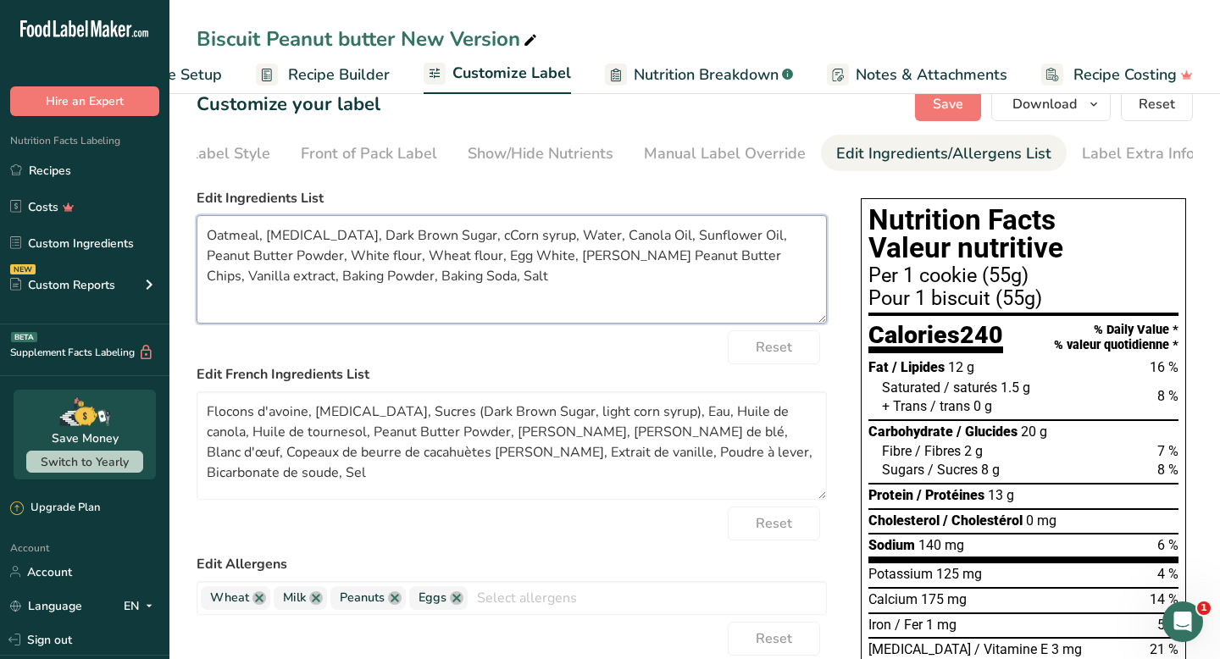
click at [482, 241] on textarea "Oatmeal, [MEDICAL_DATA], Dark Brown Sugar, cCorn syrup, Water, Canola Oil, Sunf…" at bounding box center [512, 269] width 630 height 108
click at [439, 241] on textarea "Oatmeal, [MEDICAL_DATA], Dark Brown Sugar, cCorn syrup, Water, Canola Oil, Sunf…" at bounding box center [512, 269] width 630 height 108
click at [487, 246] on textarea "Oatmeal, [MEDICAL_DATA], Dark Brown Sugar, Corn syrup, Water, Canola Oil, Sunfl…" at bounding box center [512, 269] width 630 height 108
drag, startPoint x: 496, startPoint y: 241, endPoint x: 428, endPoint y: 244, distance: 67.8
click at [428, 244] on textarea "Oatmeal, [MEDICAL_DATA], Dark Brown Sugar, Corn syrup, Water, Canola Oil, Sunfl…" at bounding box center [512, 269] width 630 height 108
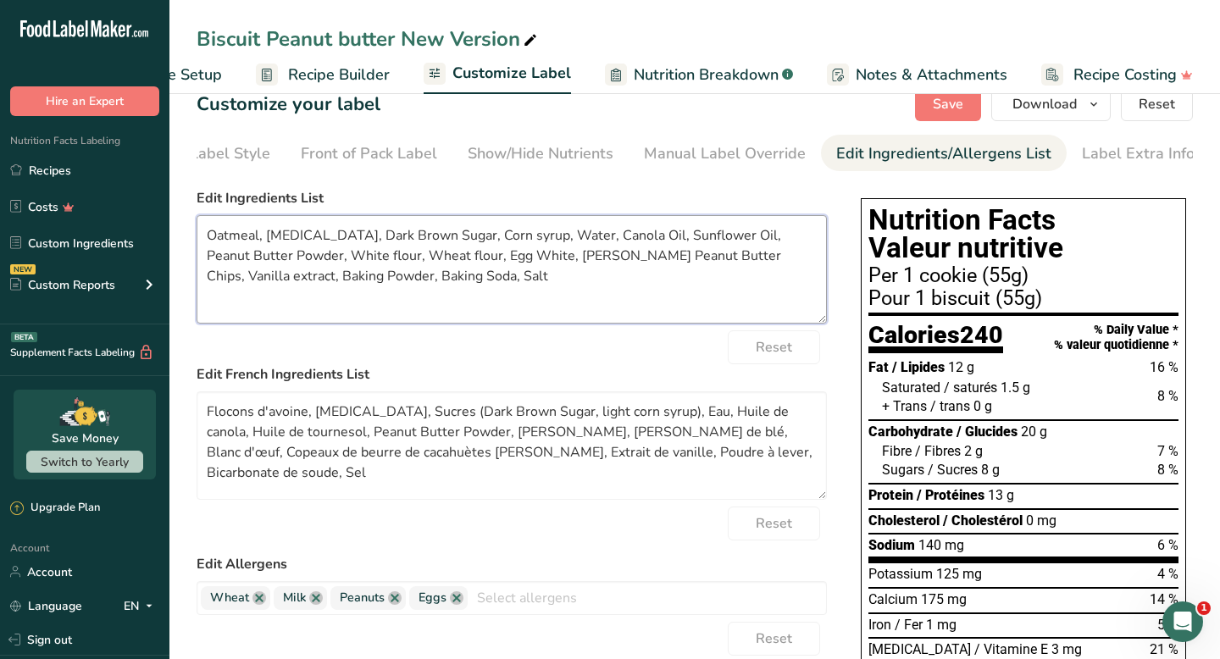
click at [445, 241] on textarea "Oatmeal, [MEDICAL_DATA], Dark Brown Sugar, Corn syrup, Water, Canola Oil, Sunfl…" at bounding box center [512, 269] width 630 height 108
click at [465, 243] on textarea "Oatmeal, [MEDICAL_DATA], Dark Brown Sugar, Corn syrup, Water, Canola Oil, Sunfl…" at bounding box center [512, 269] width 630 height 108
click at [471, 242] on textarea "Oatmeal, [MEDICAL_DATA], Dark Brown Sugar, Corn syrup, Water, Canola Oil, Sunfl…" at bounding box center [512, 269] width 630 height 108
drag, startPoint x: 497, startPoint y: 240, endPoint x: 431, endPoint y: 245, distance: 66.3
click at [431, 245] on textarea "Oatmeal, [MEDICAL_DATA], Dark Brown Sugar, Corn Syrup, Water, Canola Oil, Sunfl…" at bounding box center [512, 269] width 630 height 108
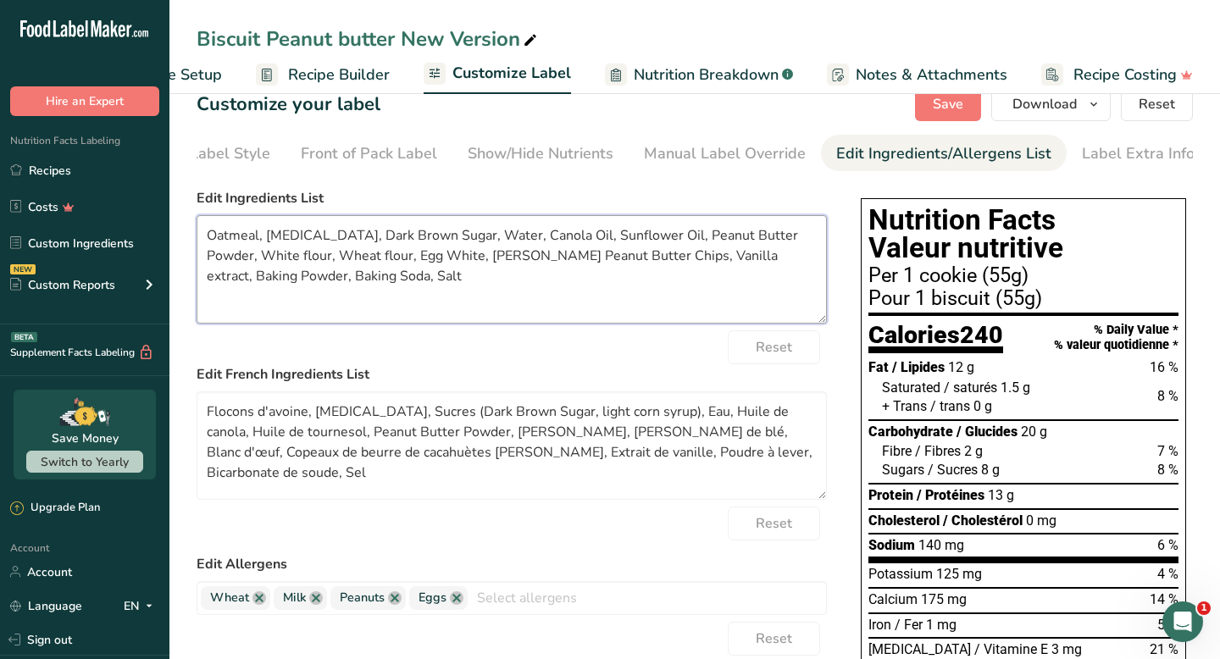
click at [486, 253] on textarea "Oatmeal, [MEDICAL_DATA], Dark Brown Sugar, Water, Canola Oil, Sunflower Oil, Pe…" at bounding box center [512, 269] width 630 height 108
drag, startPoint x: 469, startPoint y: 241, endPoint x: 434, endPoint y: 242, distance: 35.6
click at [434, 242] on textarea "Oatmeal, [MEDICAL_DATA], Dark Brown Sugar, Water, Canola Oil, Sunflower Oil, Pe…" at bounding box center [512, 269] width 630 height 108
click at [492, 248] on textarea "Oatmeal, [MEDICAL_DATA], Dark Brown Sugar, Canola Oil, Sunflower Oil, Peanut Bu…" at bounding box center [512, 269] width 630 height 108
click at [732, 241] on textarea "Oatmeal, [MEDICAL_DATA], Dark Brown Sugar, Canola Oil, Sunflower Oil, Peanut Bu…" at bounding box center [512, 269] width 630 height 108
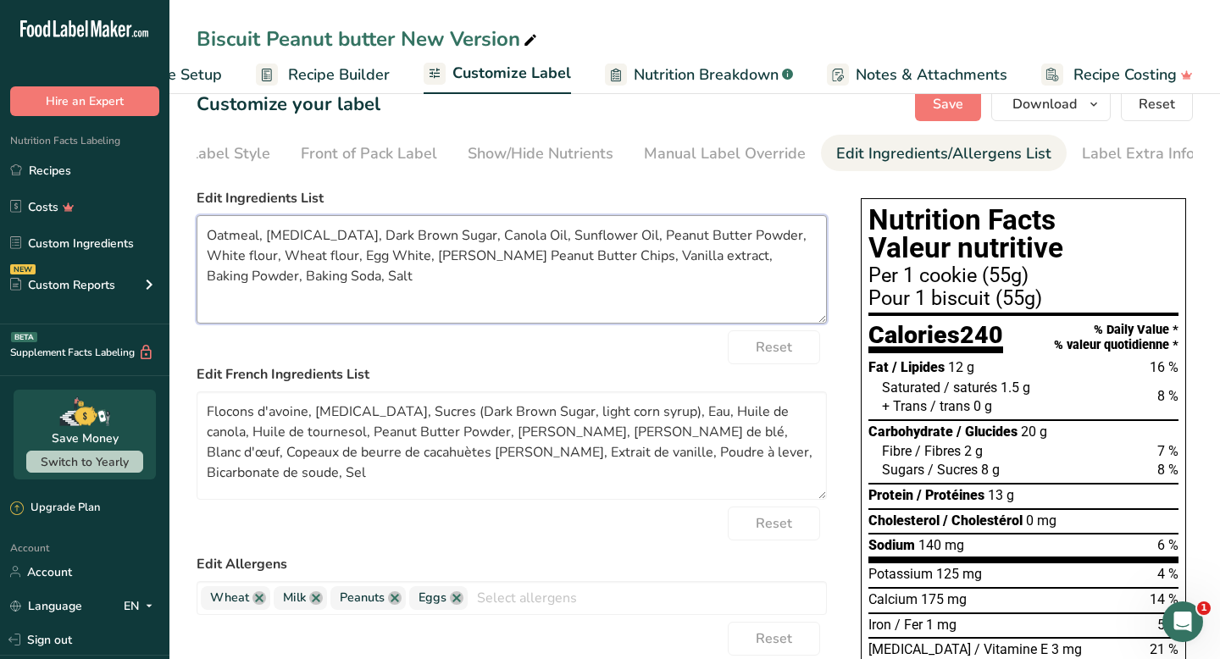
paste textarea "Corn Syrup"
click at [410, 243] on textarea "Oatmeal, [MEDICAL_DATA], Dark Brown Sugar, Canola Oil, Sunflower Oil, Peanut Bu…" at bounding box center [512, 269] width 630 height 108
type textarea "Oatmeal, [MEDICAL_DATA], Dark Brown Sugar, Canola Oil, Sunflower Oil, Peanut Bu…"
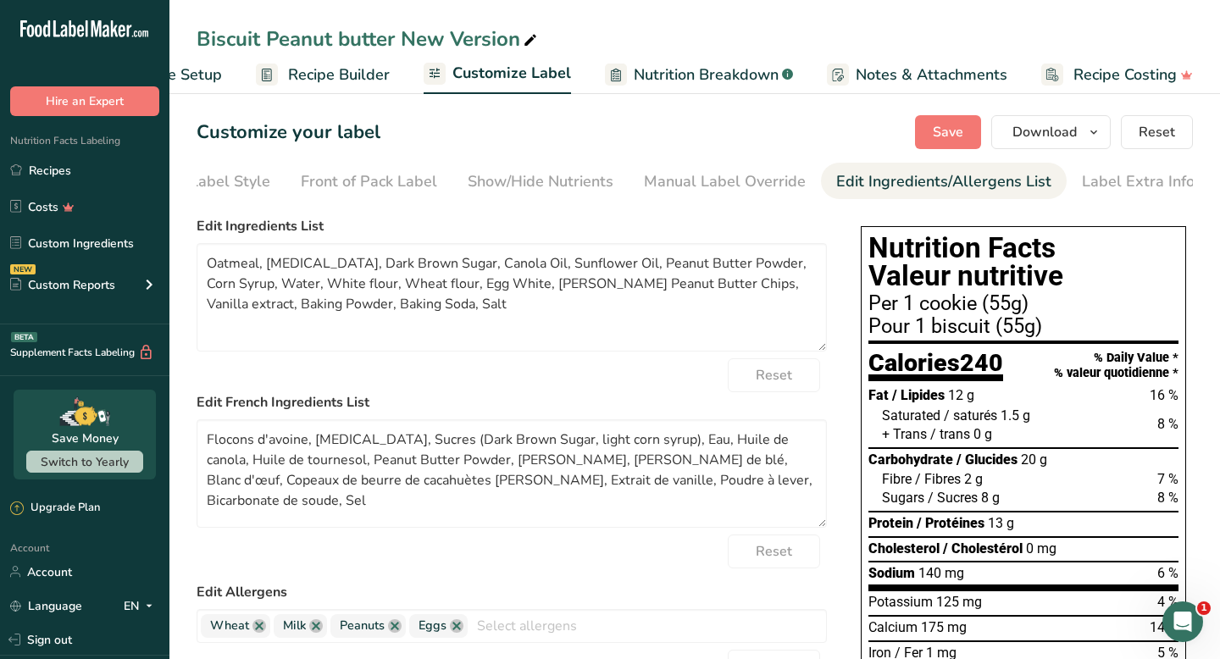
click at [222, 80] on ul "Recipe Setup Recipe Builder Customize Label Nutrition Breakdown .a-a{fill:#3473…" at bounding box center [648, 74] width 1157 height 40
click at [202, 75] on span "Recipe Setup" at bounding box center [176, 75] width 92 height 23
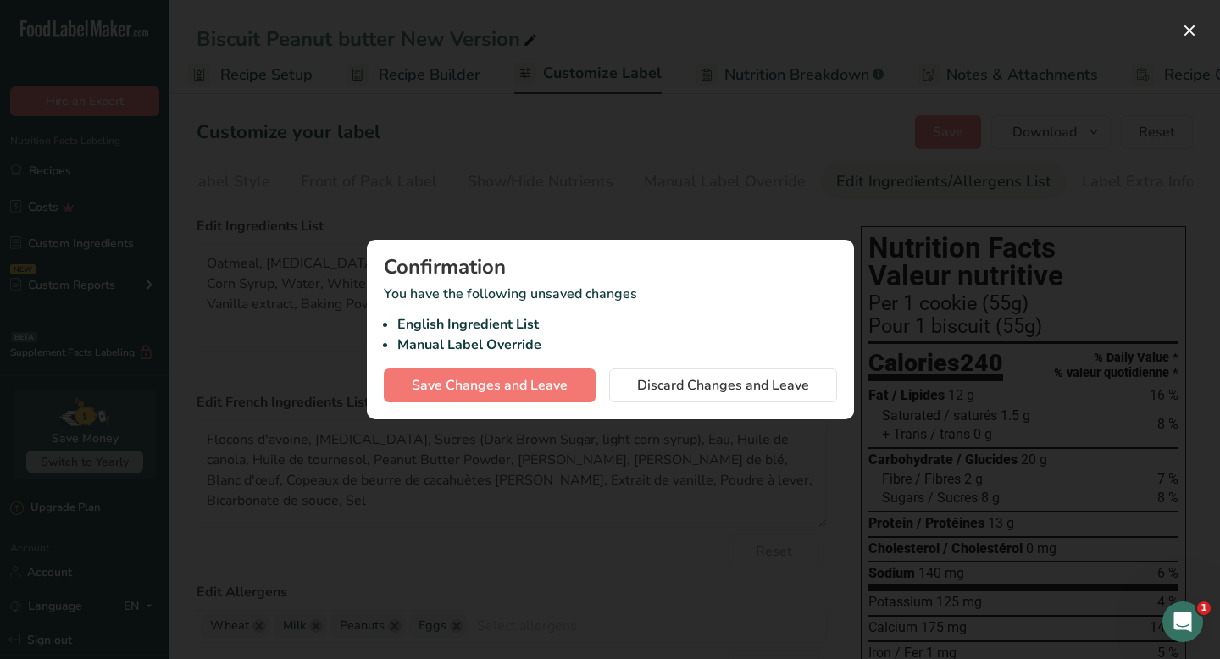
scroll to position [0, 6]
click at [524, 391] on span "Save Changes and Leave" at bounding box center [490, 385] width 156 height 20
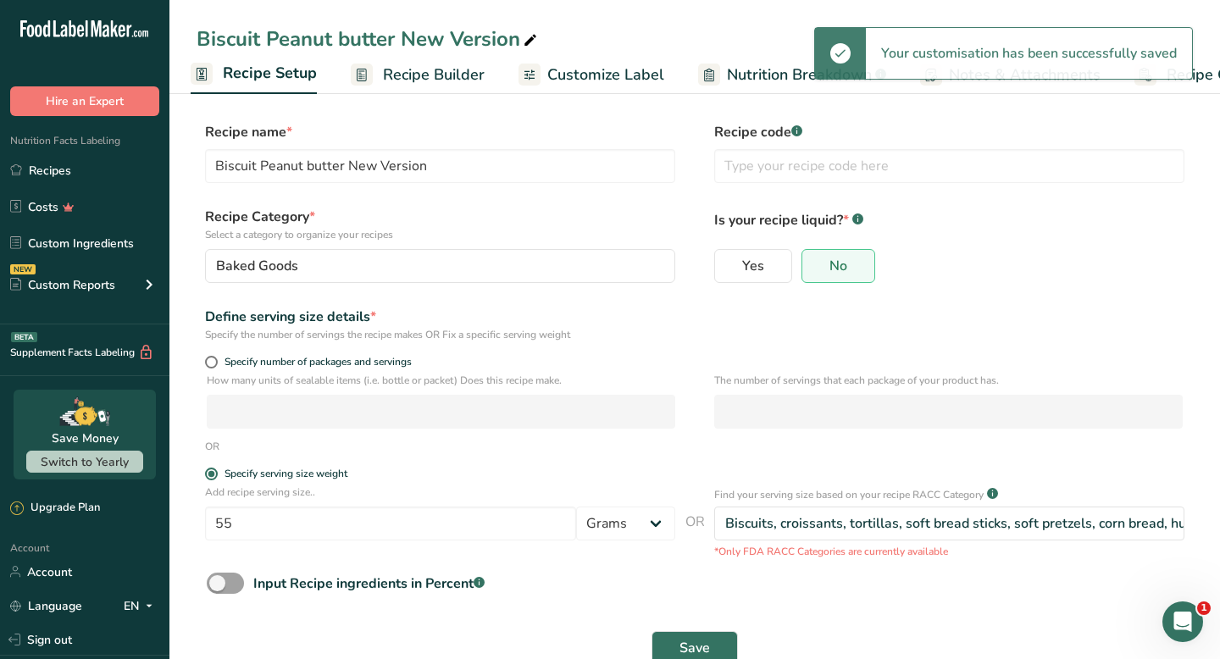
click at [426, 78] on span "Recipe Builder" at bounding box center [434, 75] width 102 height 23
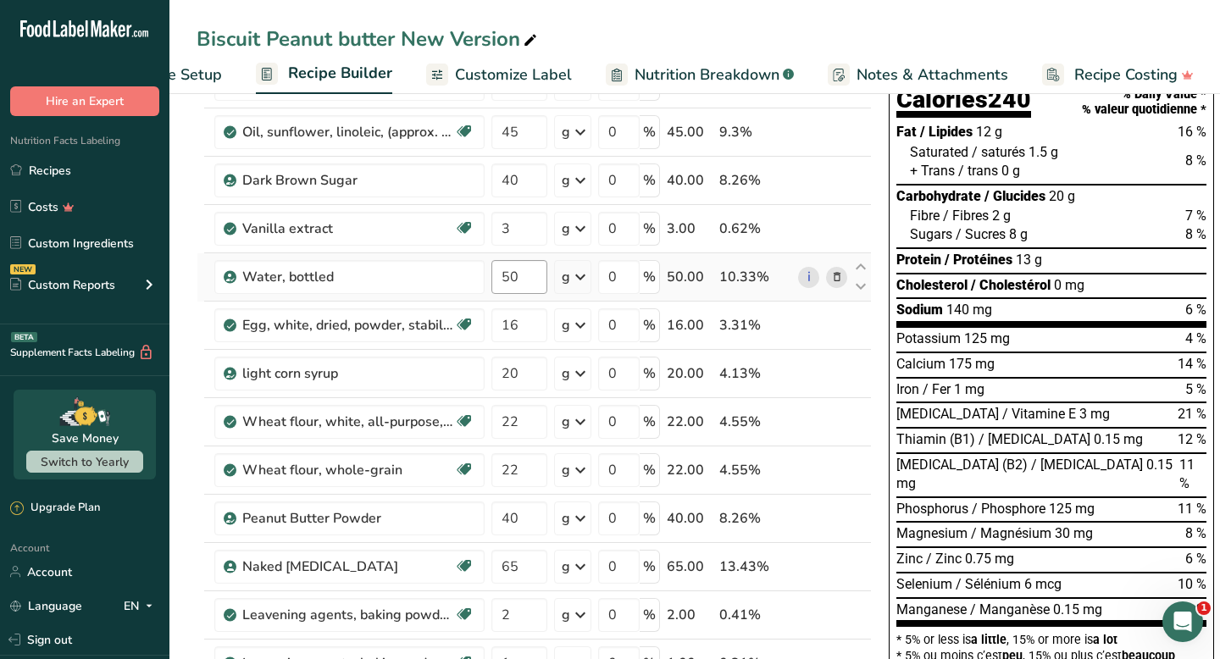
scroll to position [167, 0]
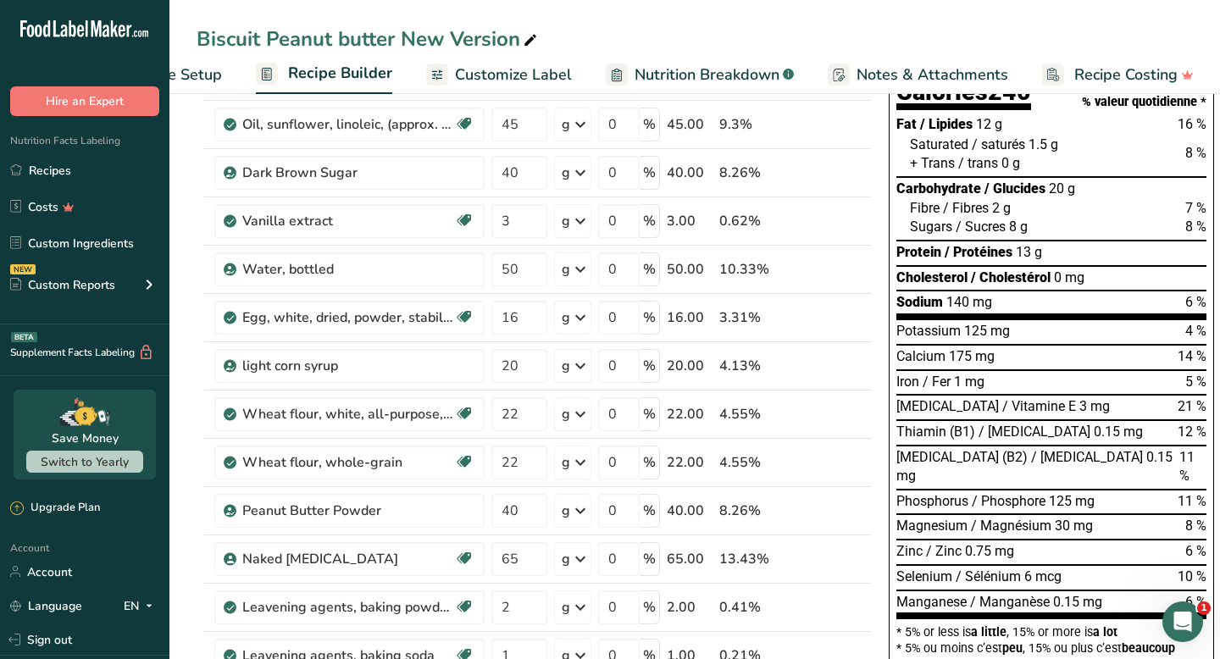
click at [496, 66] on span "Customize Label" at bounding box center [513, 75] width 117 height 23
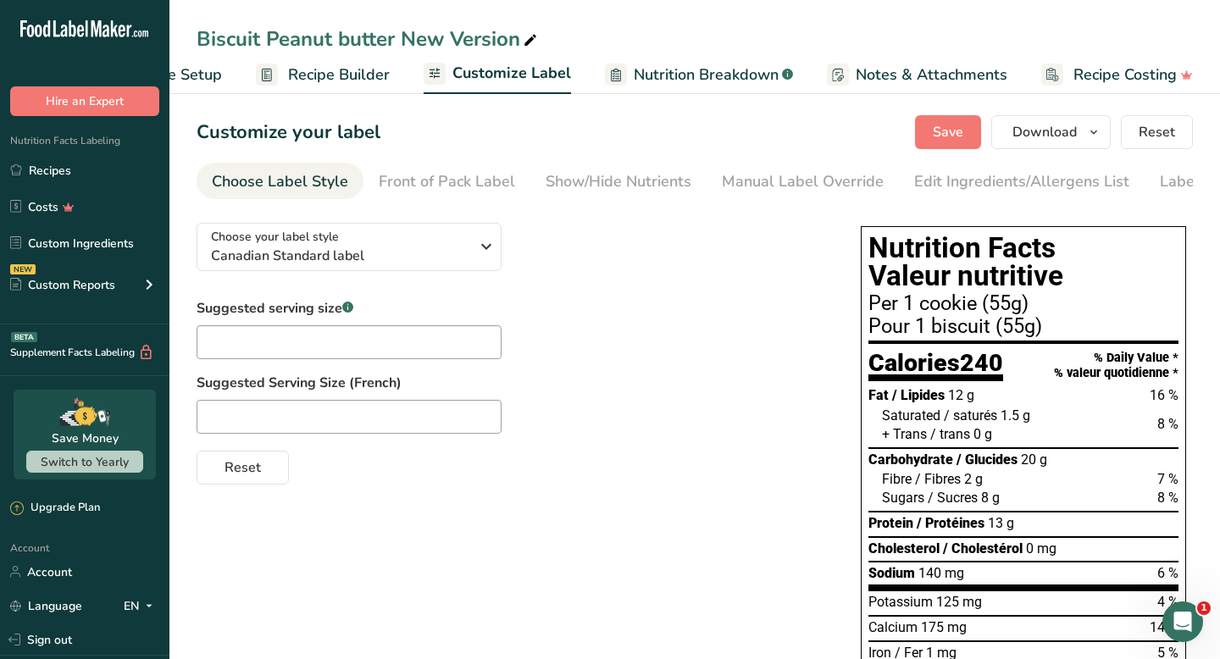
click at [659, 69] on span "Nutrition Breakdown" at bounding box center [706, 75] width 145 height 23
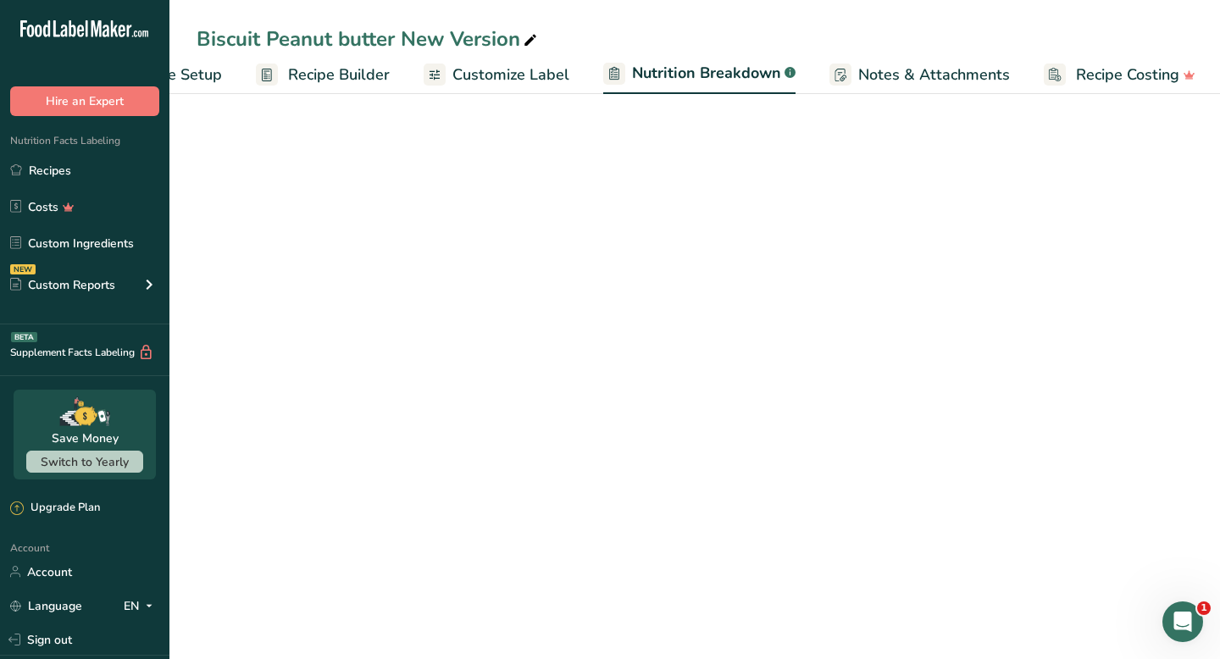
scroll to position [0, 101]
select select "Calories"
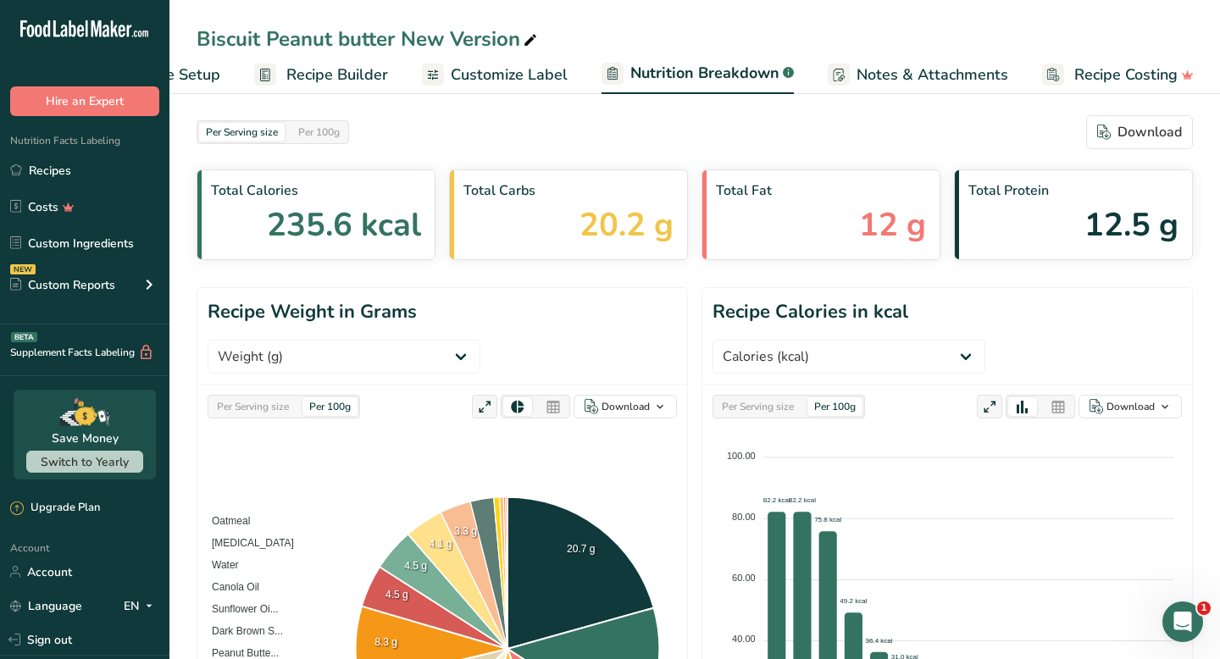
click at [860, 72] on span "Notes & Attachments" at bounding box center [933, 75] width 152 height 23
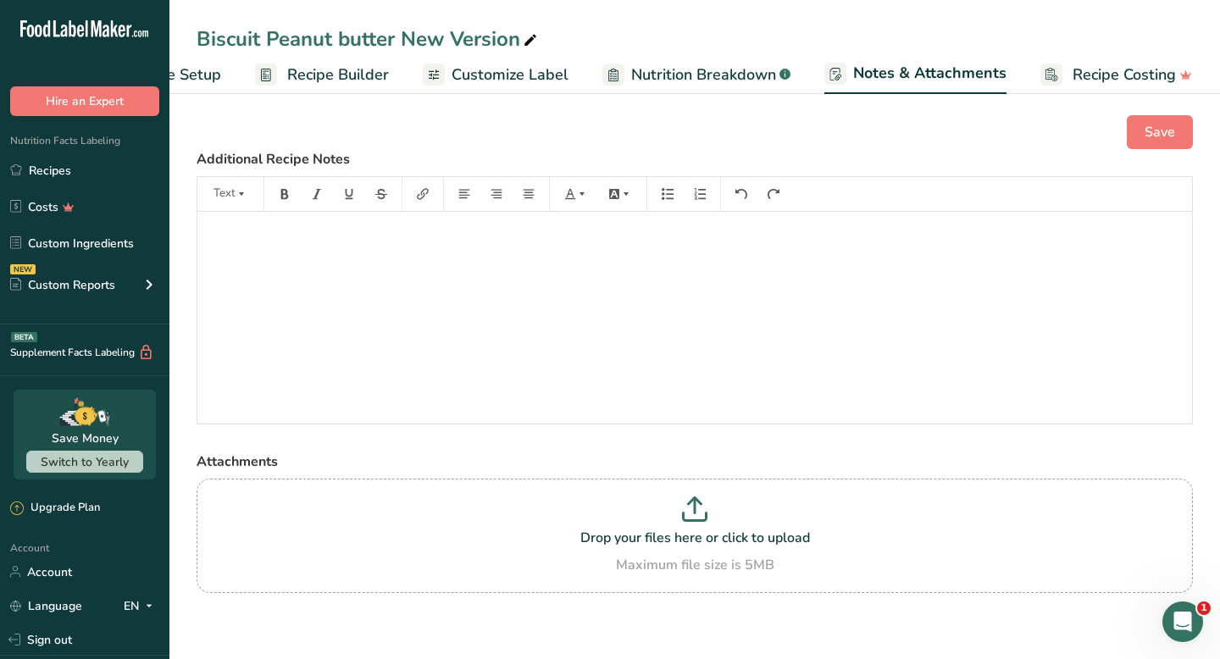
click at [722, 70] on span "Nutrition Breakdown" at bounding box center [703, 75] width 145 height 23
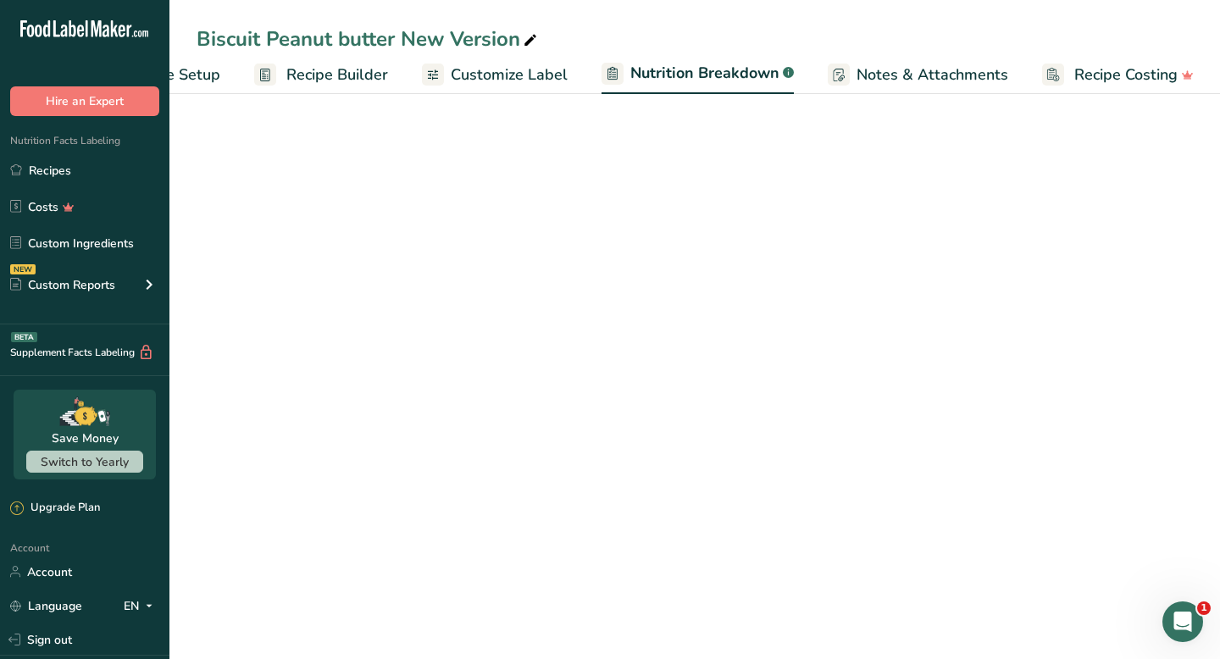
select select "Calories"
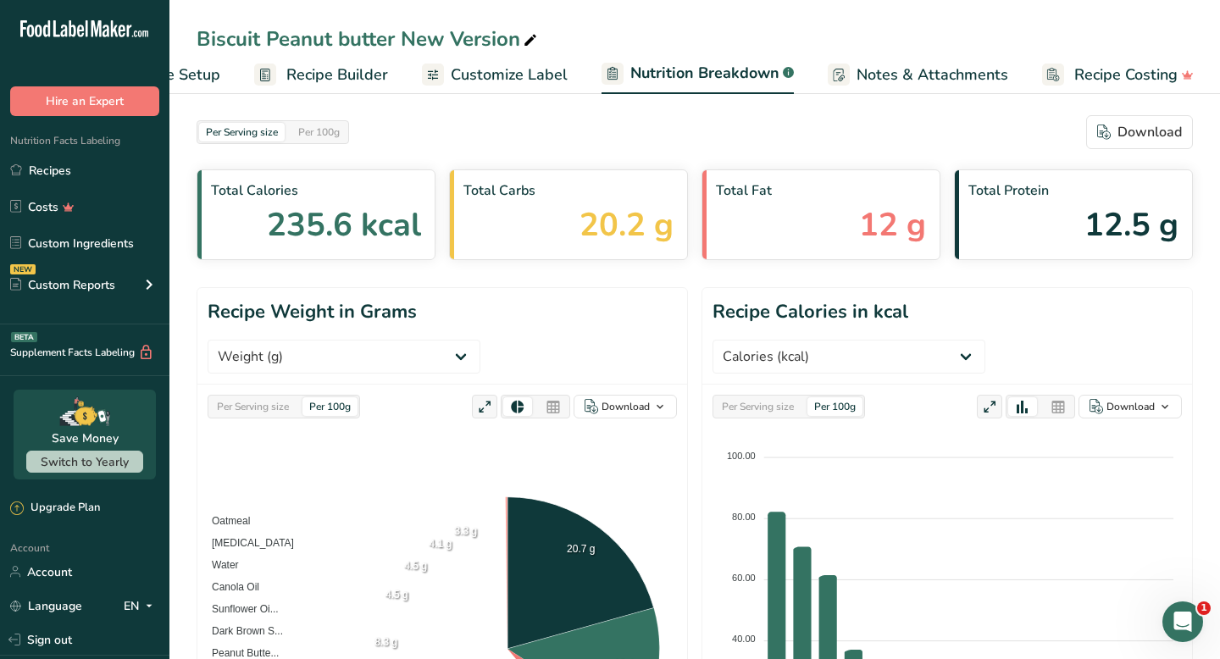
click at [465, 69] on span "Customize Label" at bounding box center [509, 75] width 117 height 23
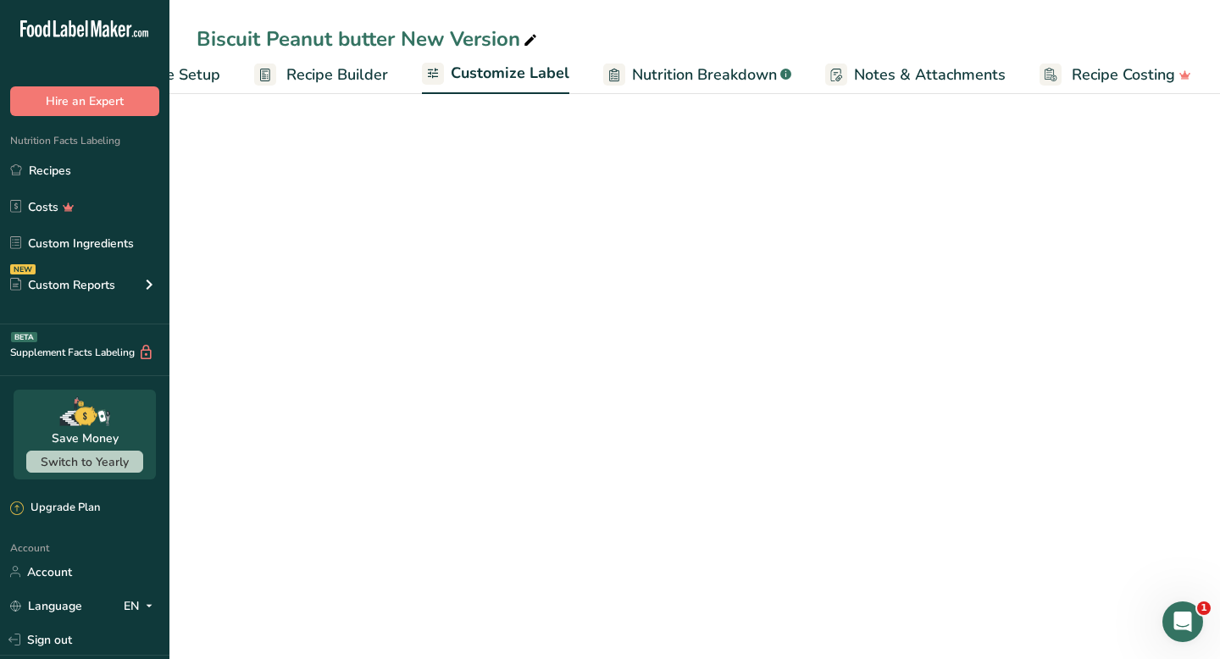
scroll to position [0, 99]
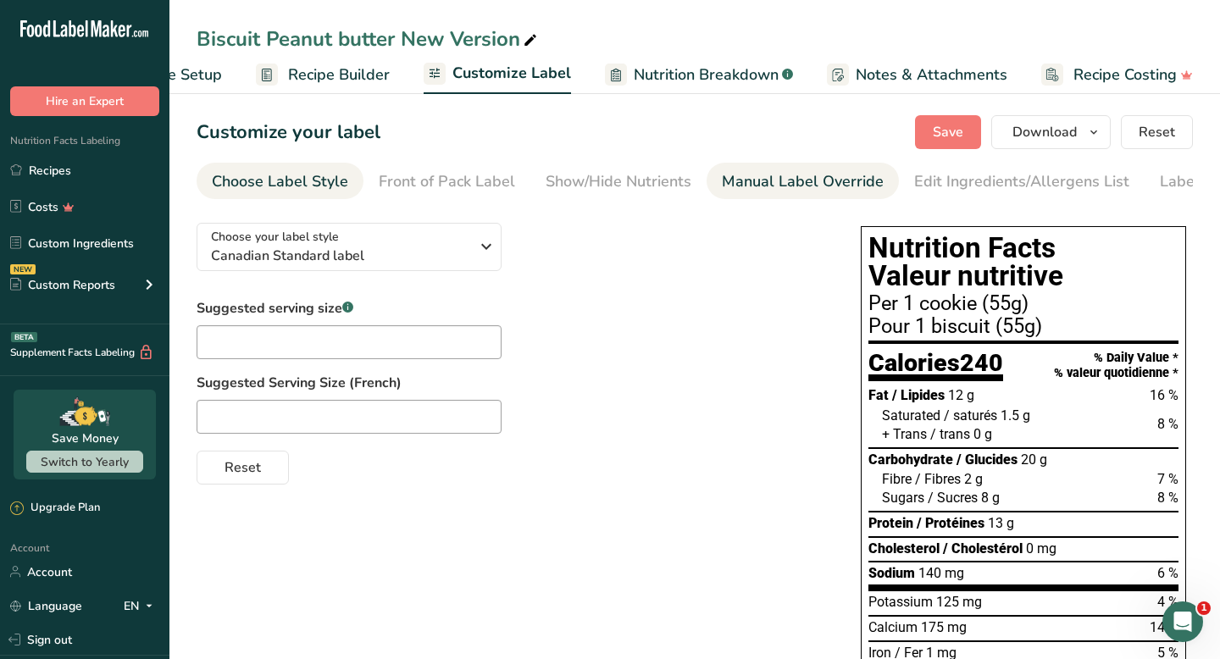
click at [755, 182] on div "Manual Label Override" at bounding box center [803, 181] width 162 height 23
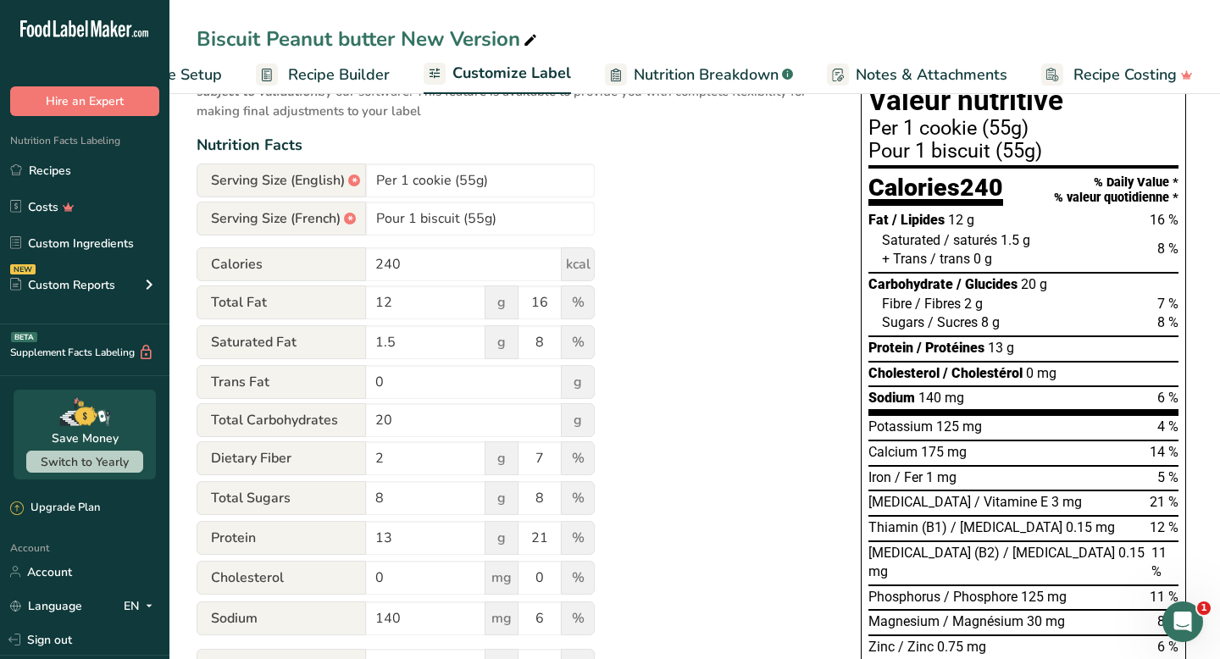
scroll to position [186, 0]
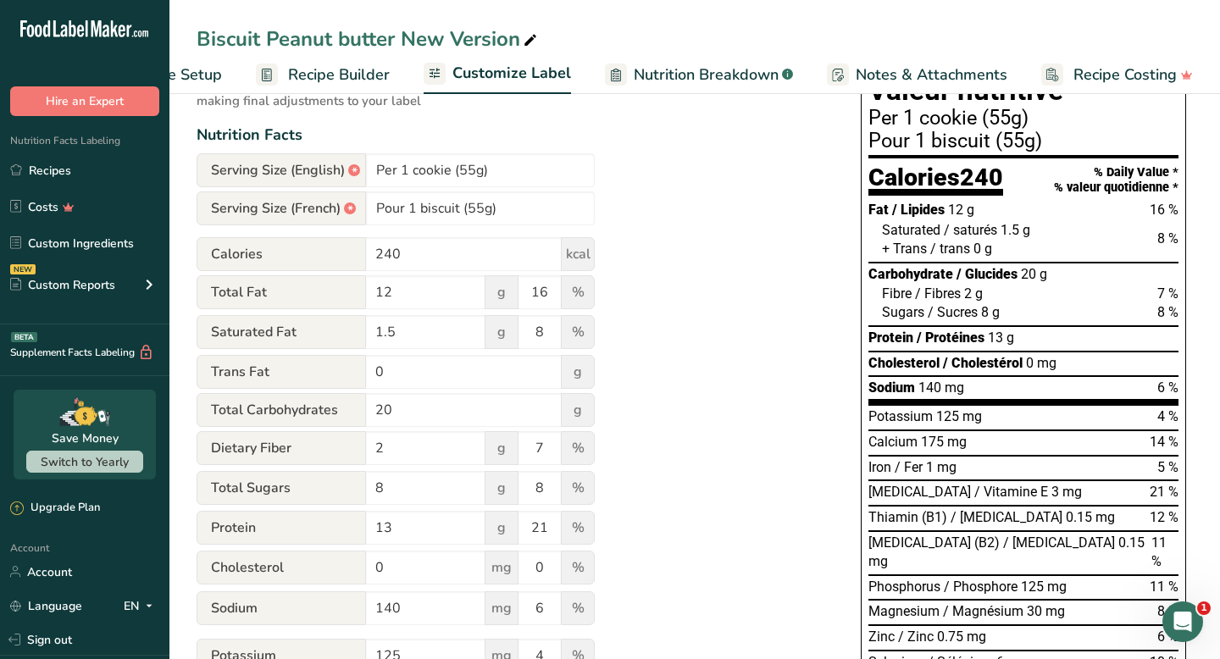
click at [685, 66] on span "Nutrition Breakdown" at bounding box center [706, 75] width 145 height 23
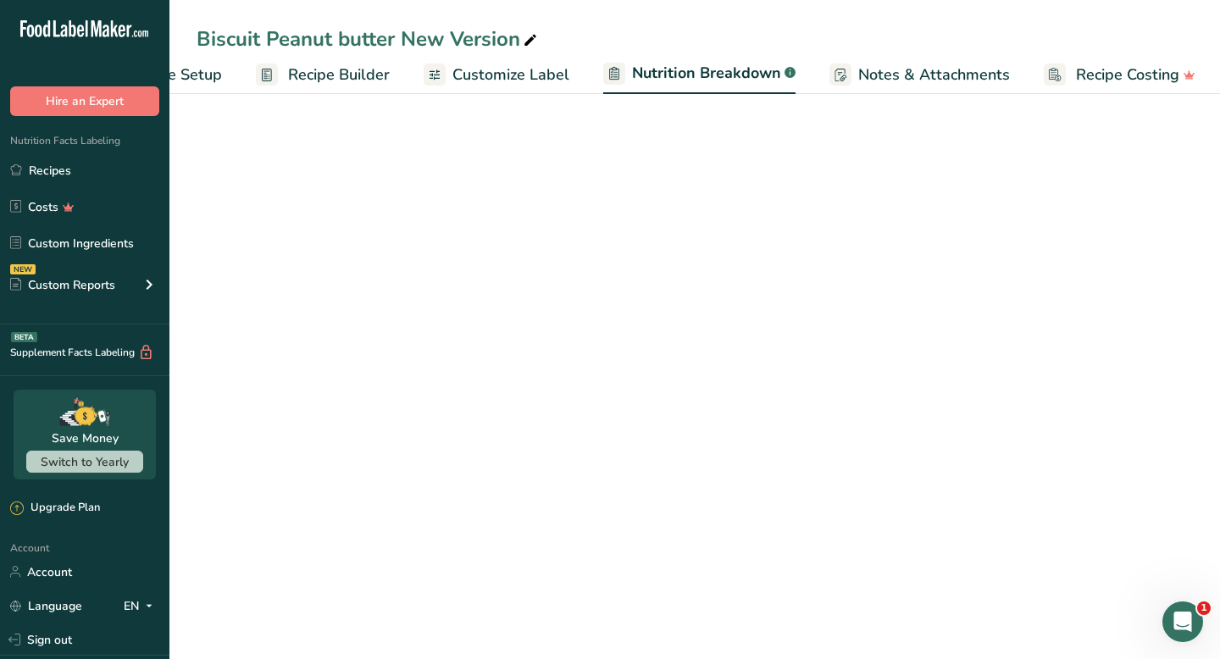
scroll to position [0, 101]
select select "Calories"
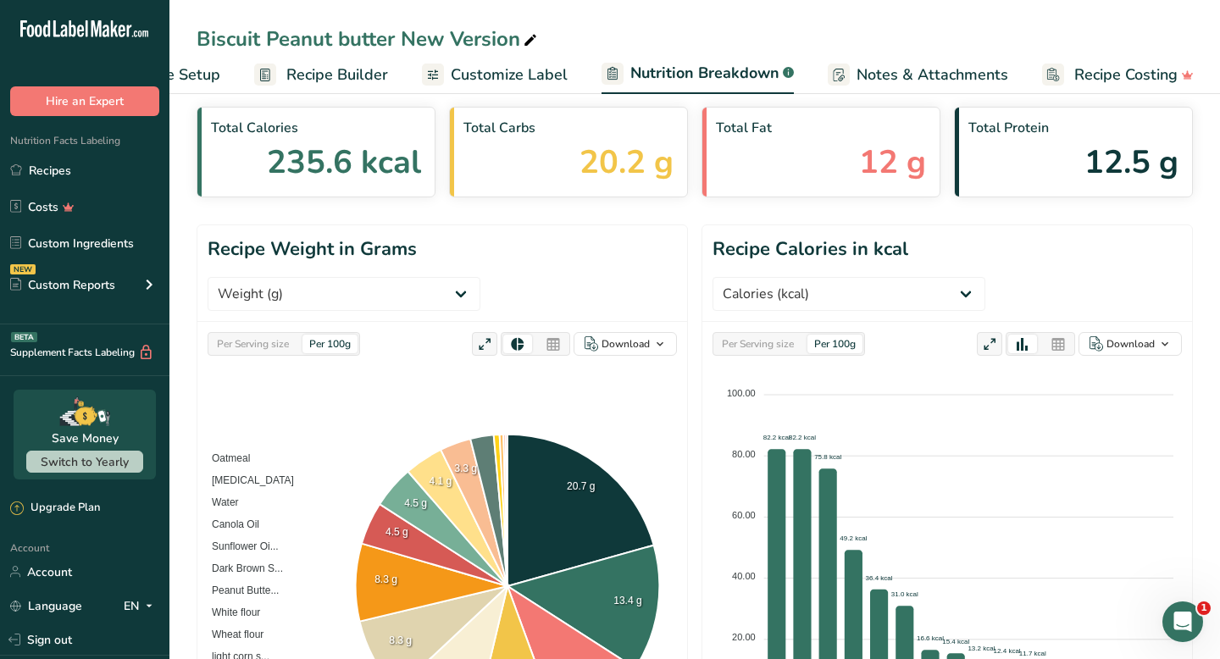
scroll to position [0, 0]
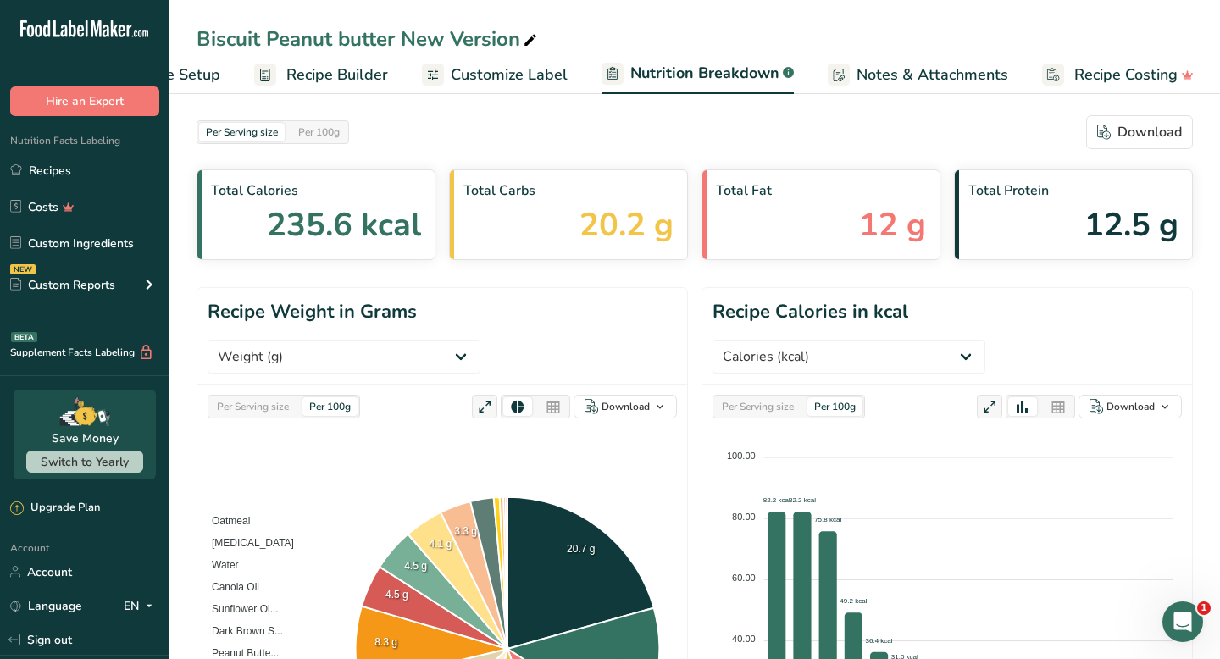
click at [874, 75] on span "Notes & Attachments" at bounding box center [933, 75] width 152 height 23
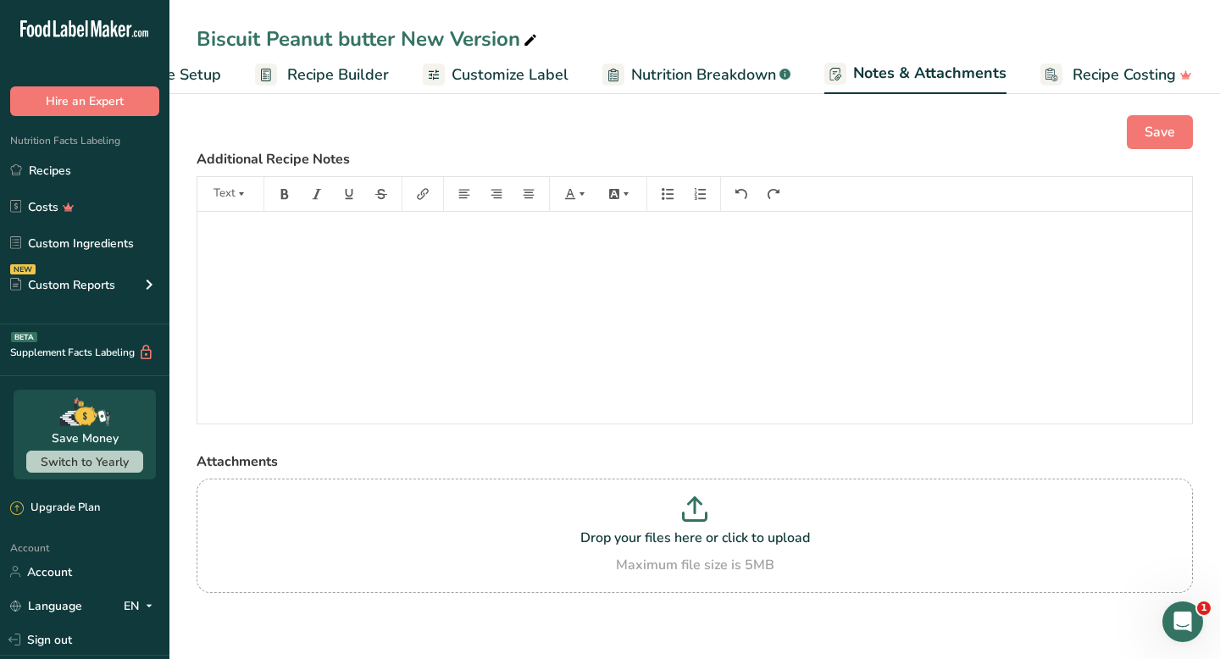
click at [642, 84] on span "Nutrition Breakdown" at bounding box center [703, 75] width 145 height 23
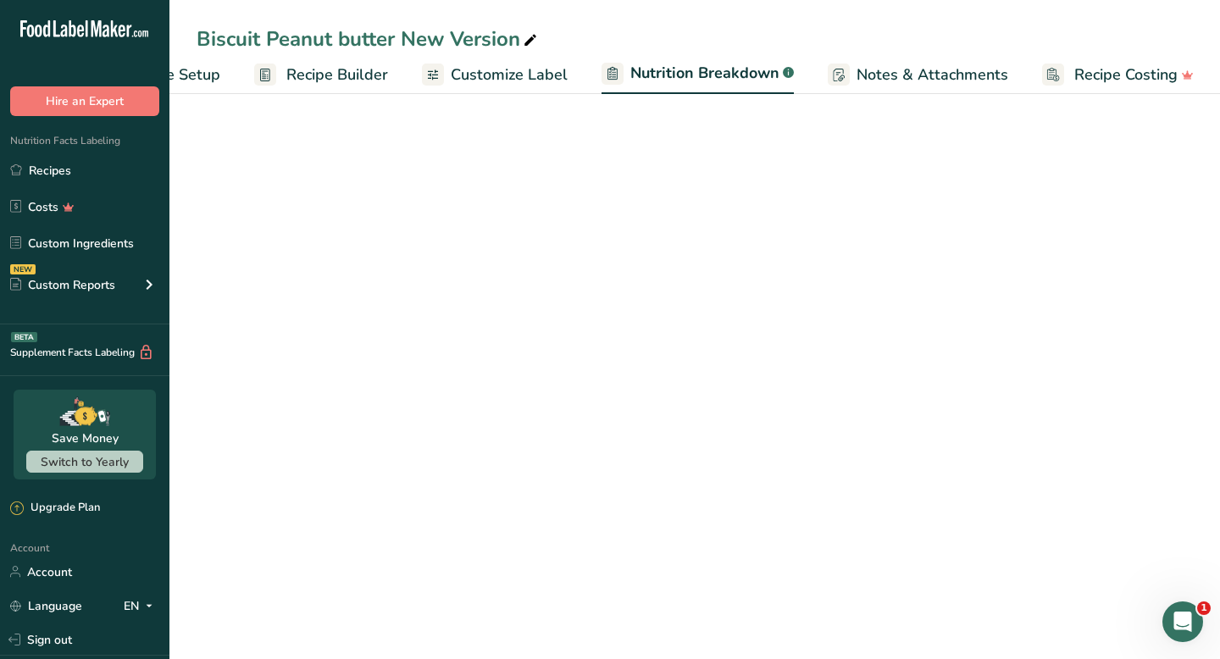
select select "Calories"
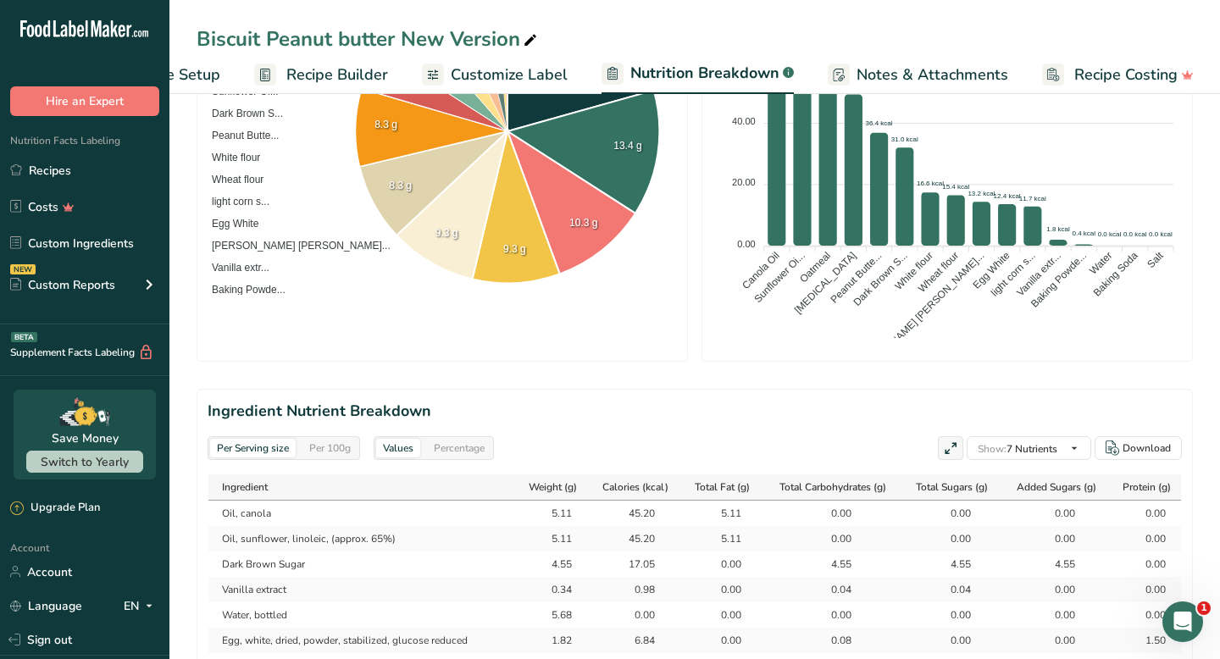
scroll to position [98, 0]
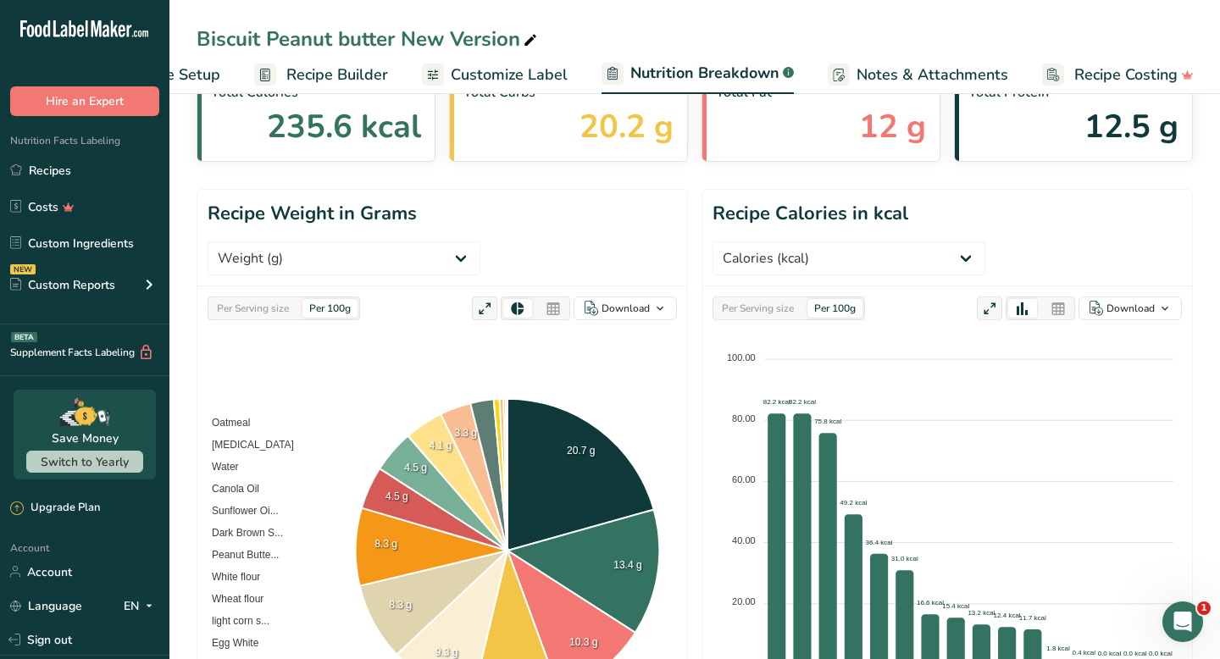
click at [363, 83] on span "Recipe Builder" at bounding box center [337, 75] width 102 height 23
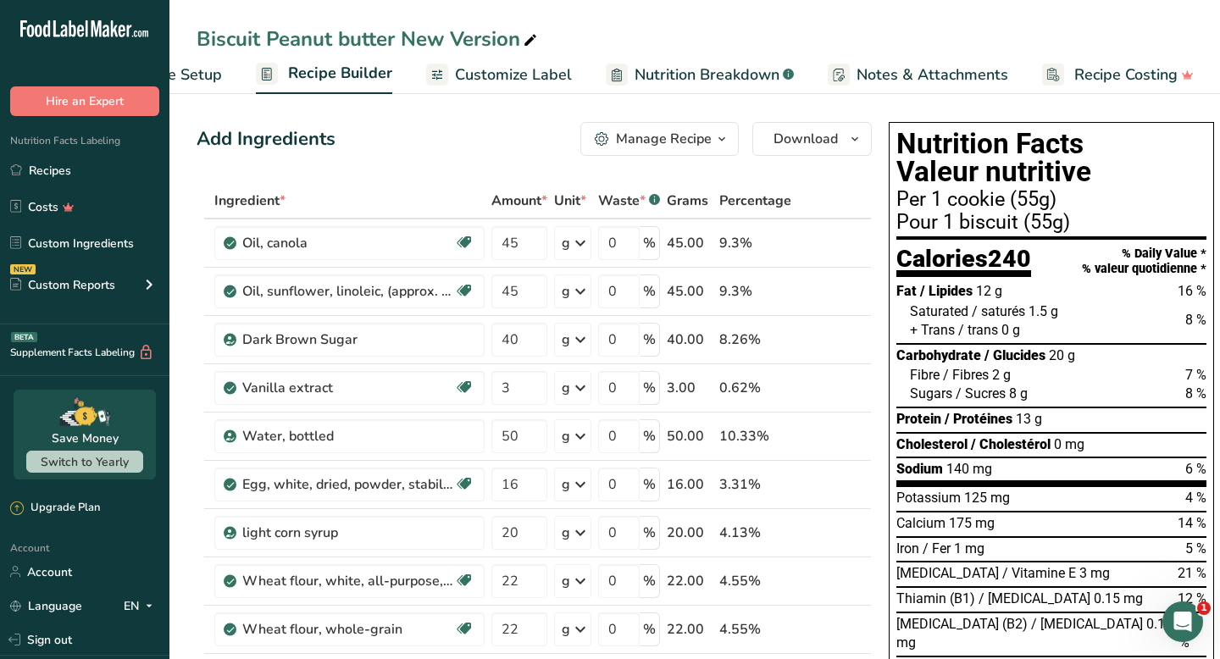
click at [649, 51] on div "Biscuit Peanut butter New Version" at bounding box center [694, 39] width 1051 height 31
click at [510, 82] on span "Customize Label" at bounding box center [513, 75] width 117 height 23
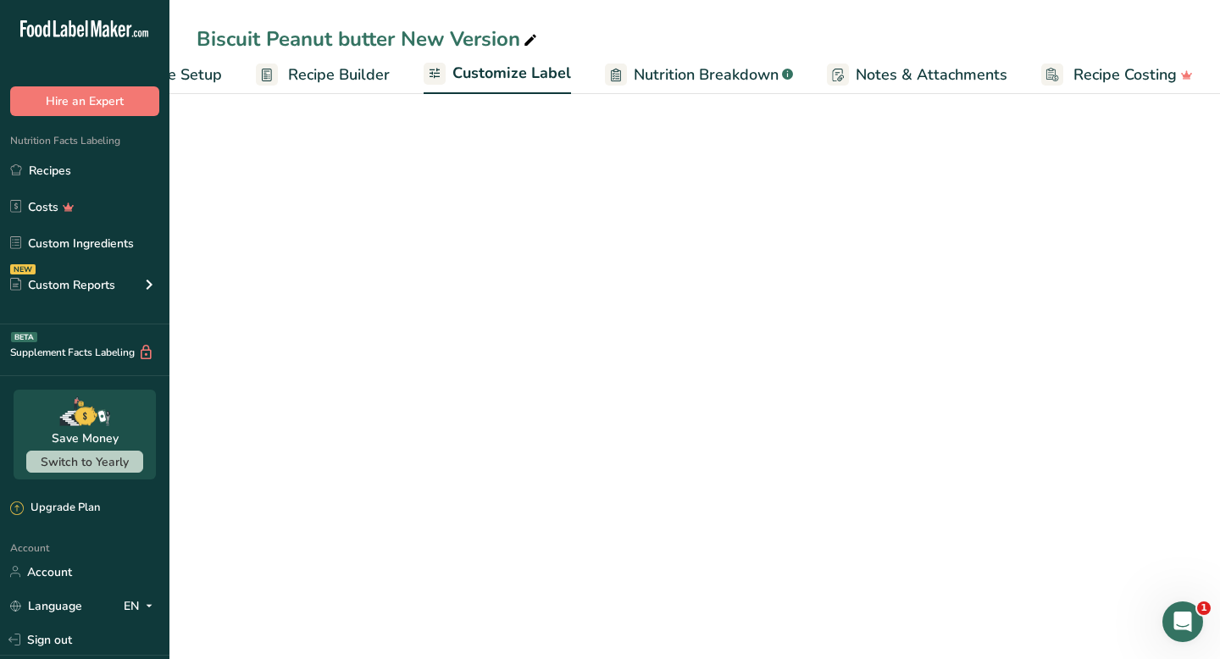
scroll to position [0, 99]
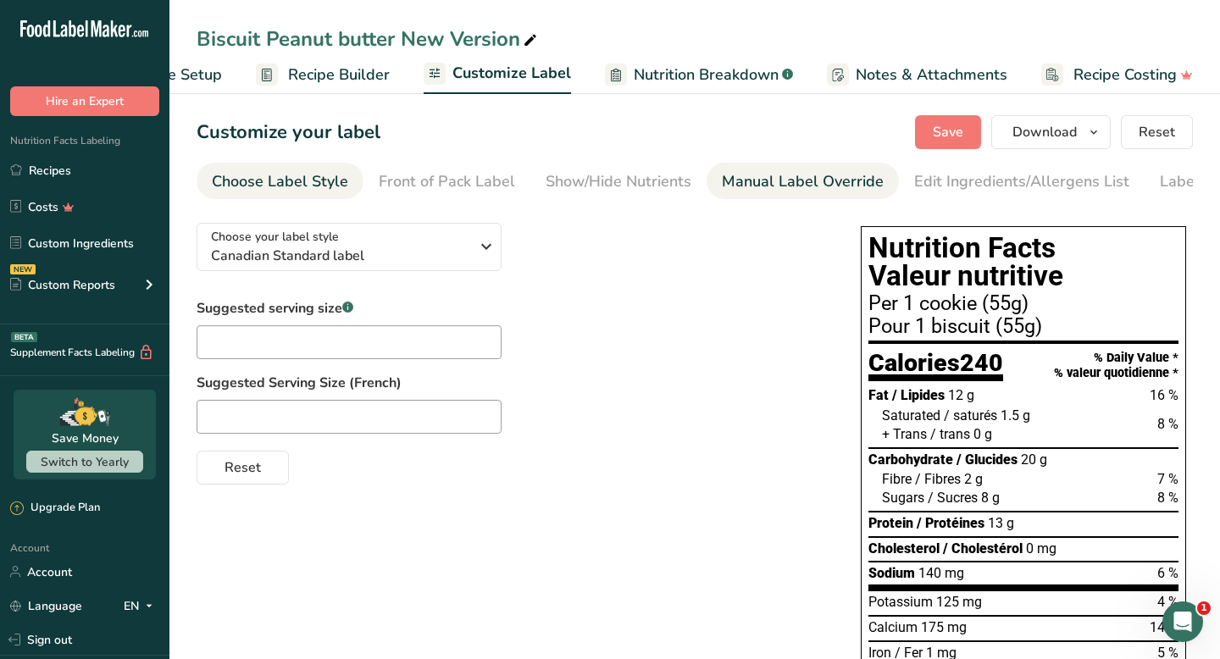
click at [794, 187] on div "Manual Label Override" at bounding box center [803, 181] width 162 height 23
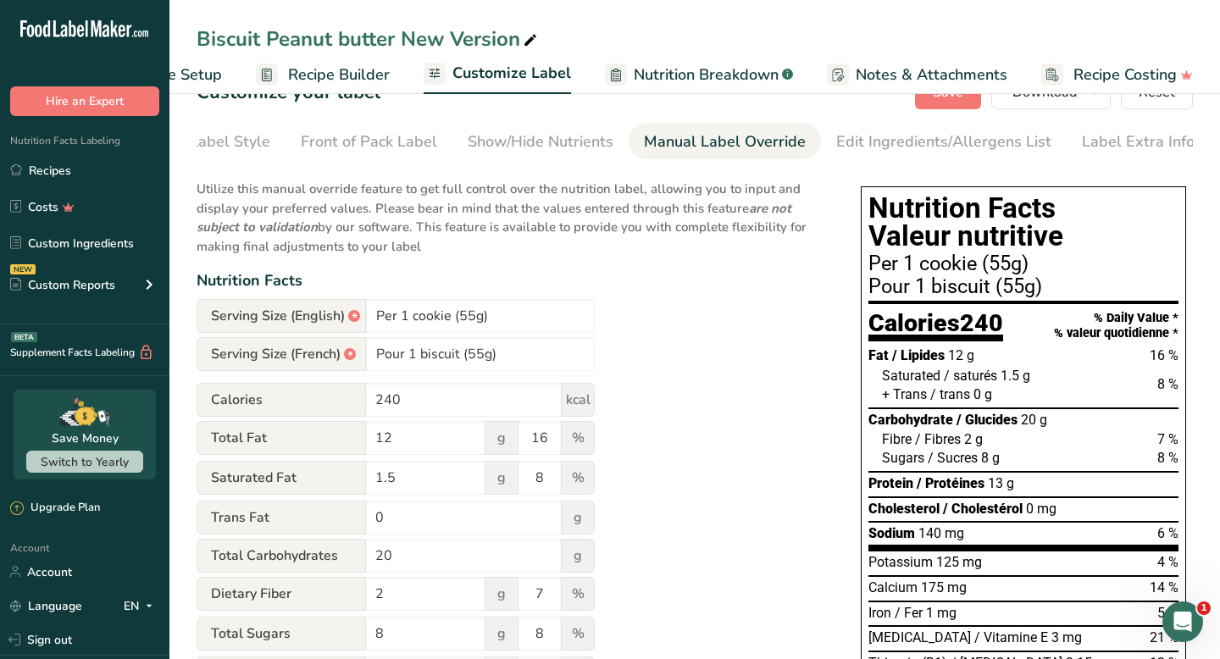
scroll to position [0, 0]
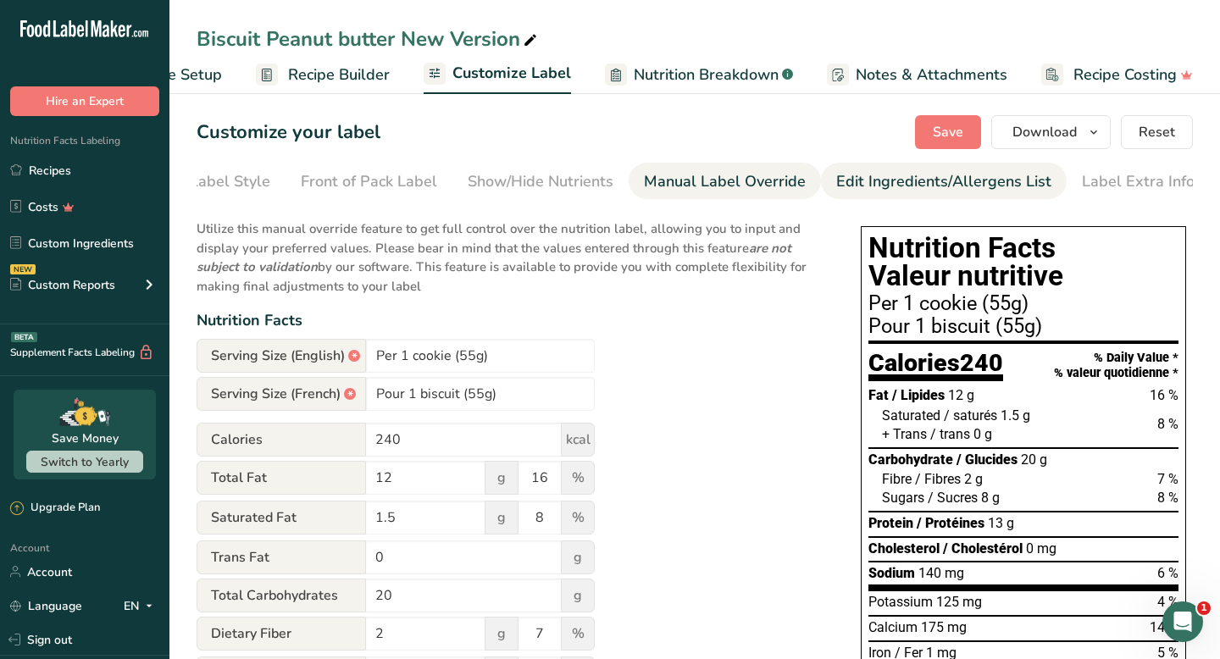
click at [875, 196] on link "Edit Ingredients/Allergens List" at bounding box center [943, 182] width 215 height 38
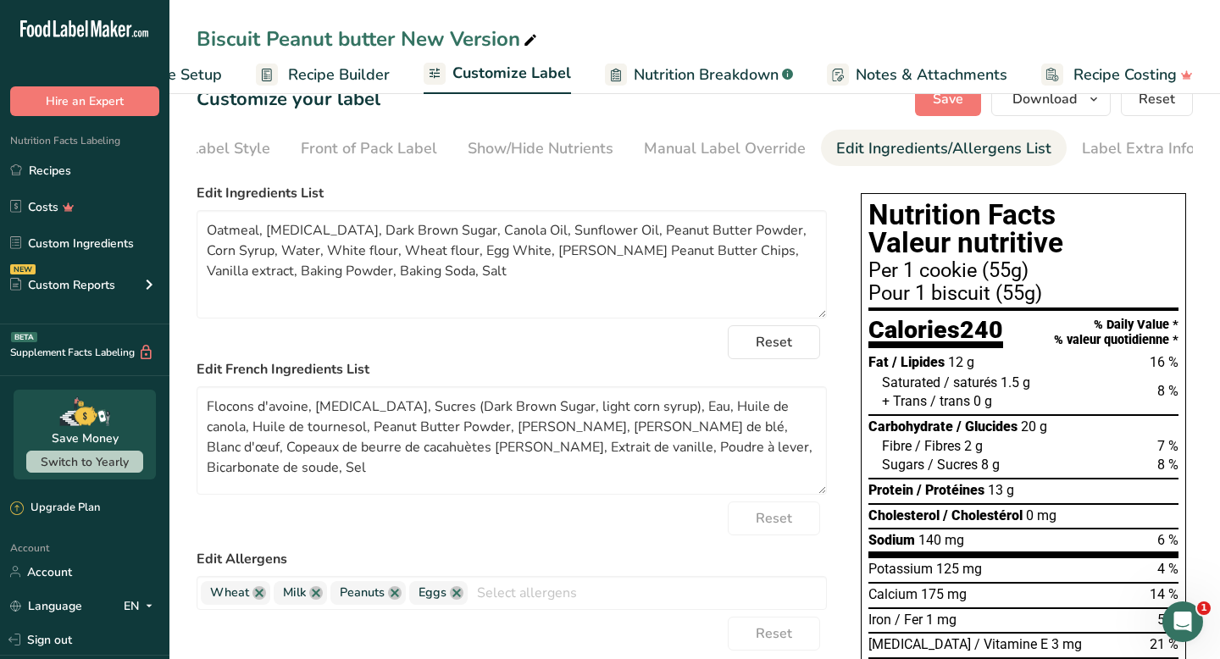
scroll to position [49, 0]
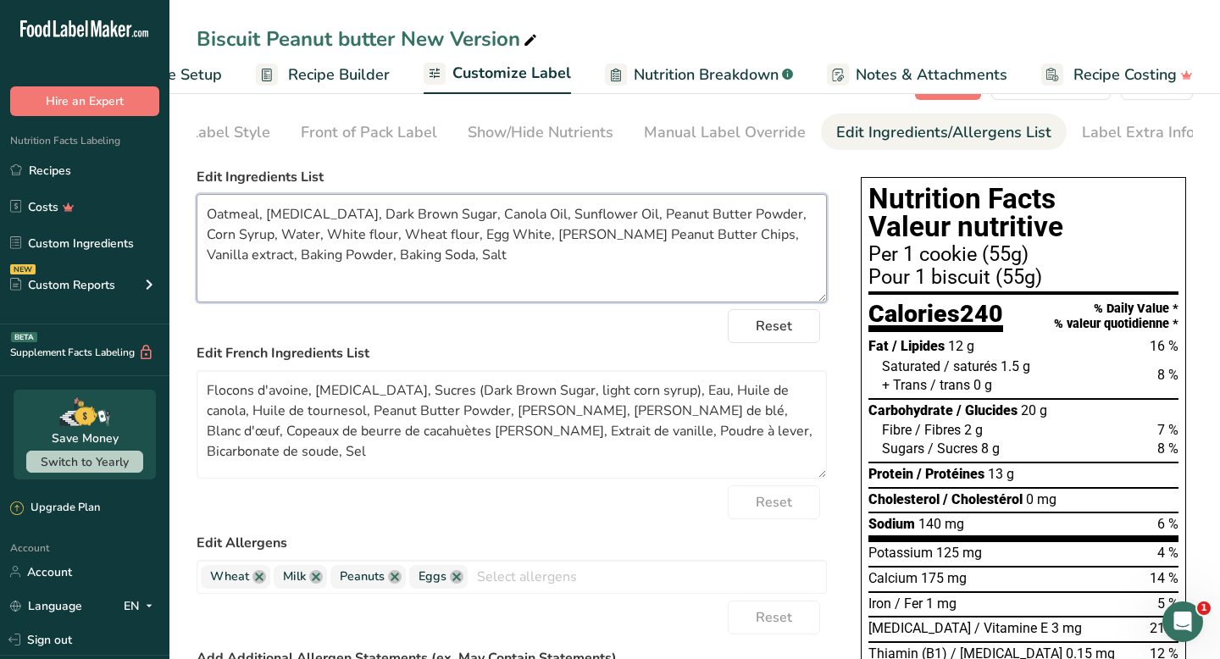
click at [433, 255] on textarea "Oatmeal, [MEDICAL_DATA], Dark Brown Sugar, Canola Oil, Sunflower Oil, Peanut Bu…" at bounding box center [512, 248] width 630 height 108
click at [528, 242] on textarea "Oatmeal, [MEDICAL_DATA], Dark Brown Sugar, Canola Oil, Sunflower Oil, Peanut Bu…" at bounding box center [512, 248] width 630 height 108
type textarea "Oatmeal, [MEDICAL_DATA], Dark Brown Sugar, Canola Oil, Sunflower Oil, Peanut Bu…"
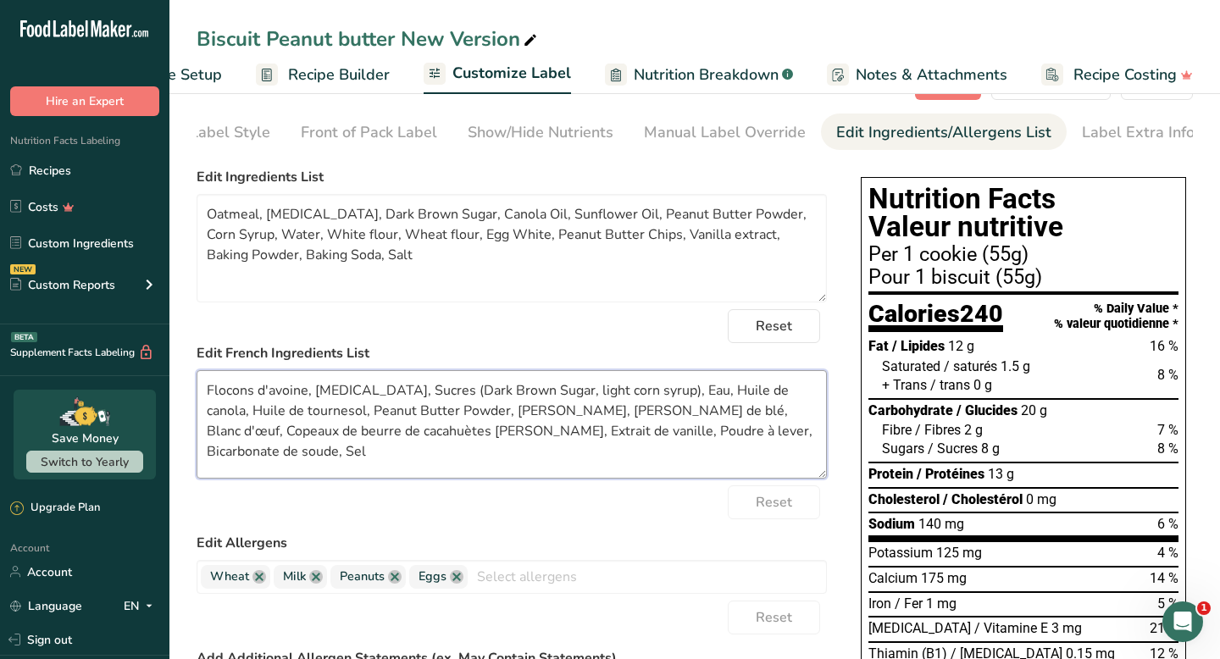
click at [454, 438] on textarea "Flocons d'avoine, [MEDICAL_DATA], Sucres (Dark Brown Sugar, light corn syrup), …" at bounding box center [512, 424] width 630 height 108
drag, startPoint x: 440, startPoint y: 397, endPoint x: 408, endPoint y: 397, distance: 32.2
click at [408, 397] on textarea "Flocons d'avoine, [MEDICAL_DATA], Sucres (Dark Brown Sugar, light corn syrup), …" at bounding box center [512, 424] width 630 height 108
click at [406, 405] on textarea "Flocons d'avoine, [MEDICAL_DATA], Brown Sugar, light corn syrup), Eau, Huile de…" at bounding box center [512, 424] width 630 height 108
drag, startPoint x: 448, startPoint y: 394, endPoint x: 524, endPoint y: 397, distance: 75.5
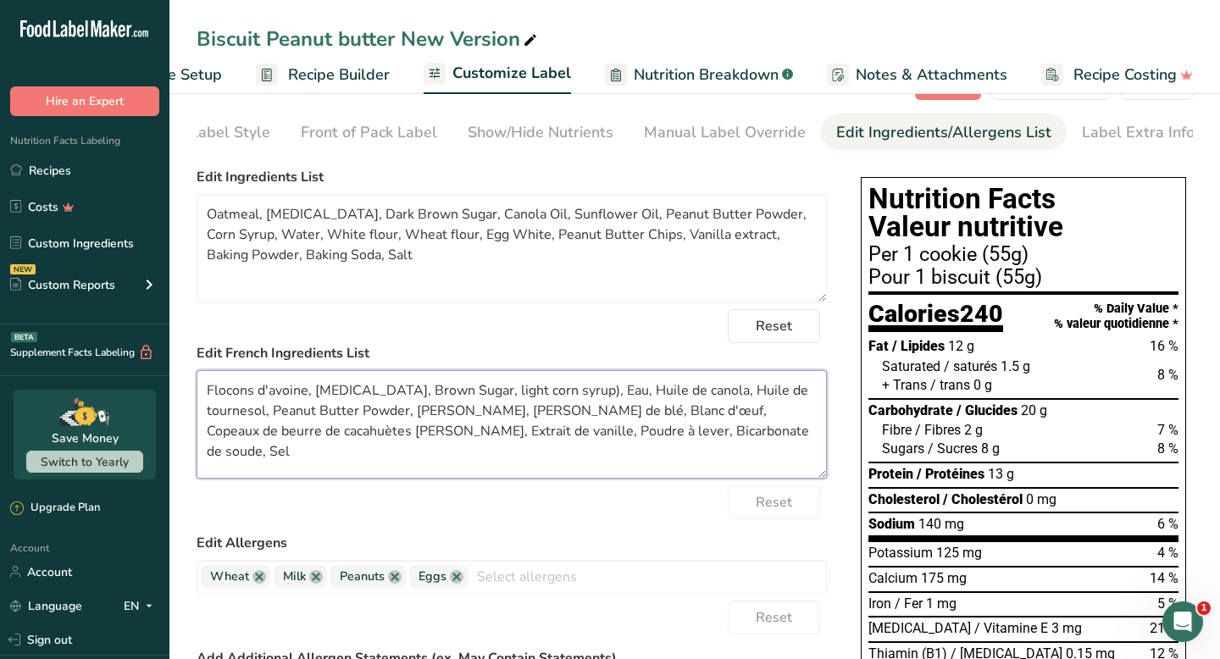
click at [524, 397] on textarea "Flocons d'avoine, [MEDICAL_DATA], Brown Sugar, light corn syrup), Eau, Huile de…" at bounding box center [512, 424] width 630 height 108
drag, startPoint x: 475, startPoint y: 398, endPoint x: 541, endPoint y: 398, distance: 65.2
click at [541, 398] on textarea "Flocons d'avoine, [MEDICAL_DATA], Brown Sugar, light corn syrup), Eau, Huile de…" at bounding box center [512, 424] width 630 height 108
click at [474, 395] on textarea "Flocons d'avoine, [MEDICAL_DATA], Brown Sugar, ligh), Eau, Huile de canola, Hui…" at bounding box center [512, 424] width 630 height 108
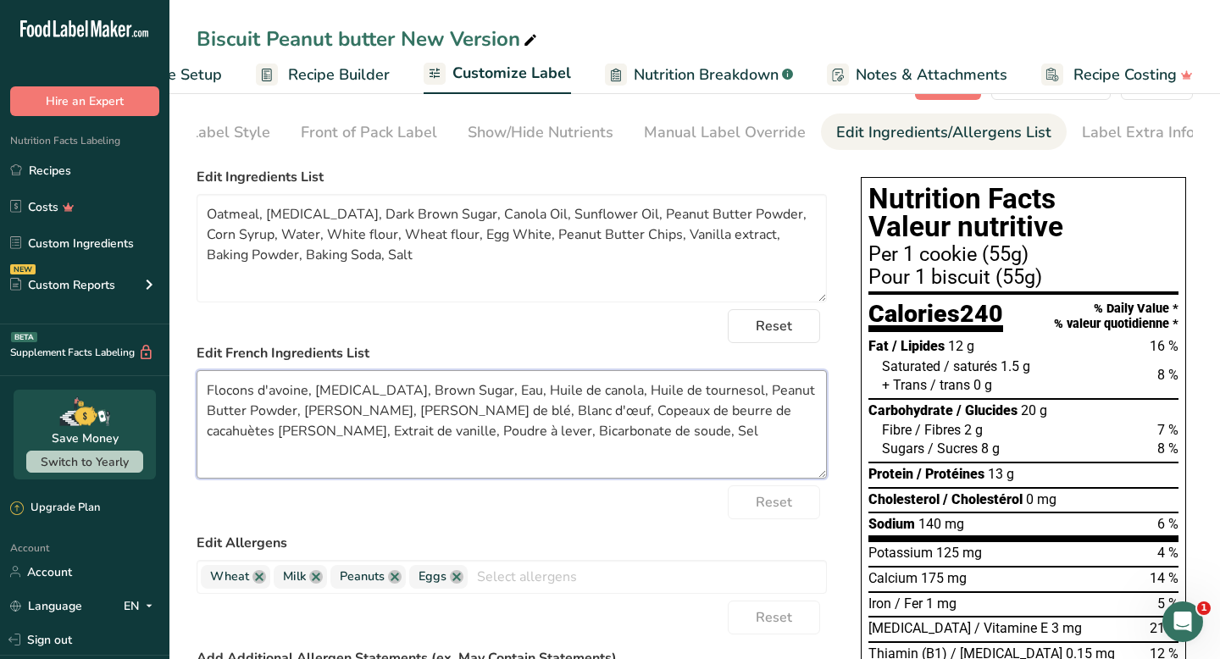
drag, startPoint x: 471, startPoint y: 395, endPoint x: 447, endPoint y: 395, distance: 23.7
click at [447, 395] on textarea "Flocons d'avoine, [MEDICAL_DATA], Brown Sugar, Eau, Huile de canola, Huile de t…" at bounding box center [512, 424] width 630 height 108
click at [807, 400] on textarea "Flocons d'avoine, [MEDICAL_DATA], Brown Sugar, Huile de canola, Huile de tourne…" at bounding box center [512, 424] width 630 height 108
paste textarea "corn syrup"
click at [428, 444] on textarea "Flocons d'avoine, [MEDICAL_DATA], Brown Sugar, Huile de canola, Huile de tourne…" at bounding box center [512, 424] width 630 height 108
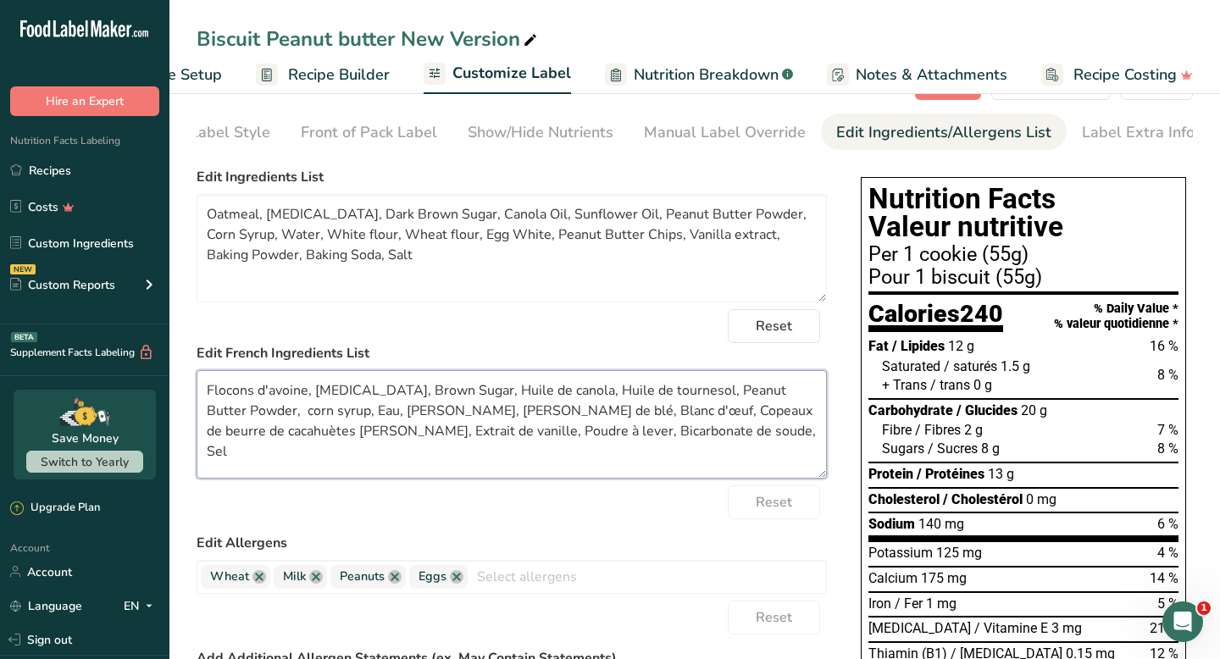
click at [535, 420] on textarea "Flocons d'avoine, [MEDICAL_DATA], Brown Sugar, Huile de canola, Huile de tourne…" at bounding box center [512, 424] width 630 height 108
click at [608, 435] on textarea "Flocons d'avoine, [MEDICAL_DATA], Brown Sugar, Huile de canola, Huile de tourne…" at bounding box center [512, 424] width 630 height 108
click at [633, 437] on textarea "Flocons d'avoine, [MEDICAL_DATA], Brown Sugar, Huile de canola, Huile de tourne…" at bounding box center [512, 424] width 630 height 108
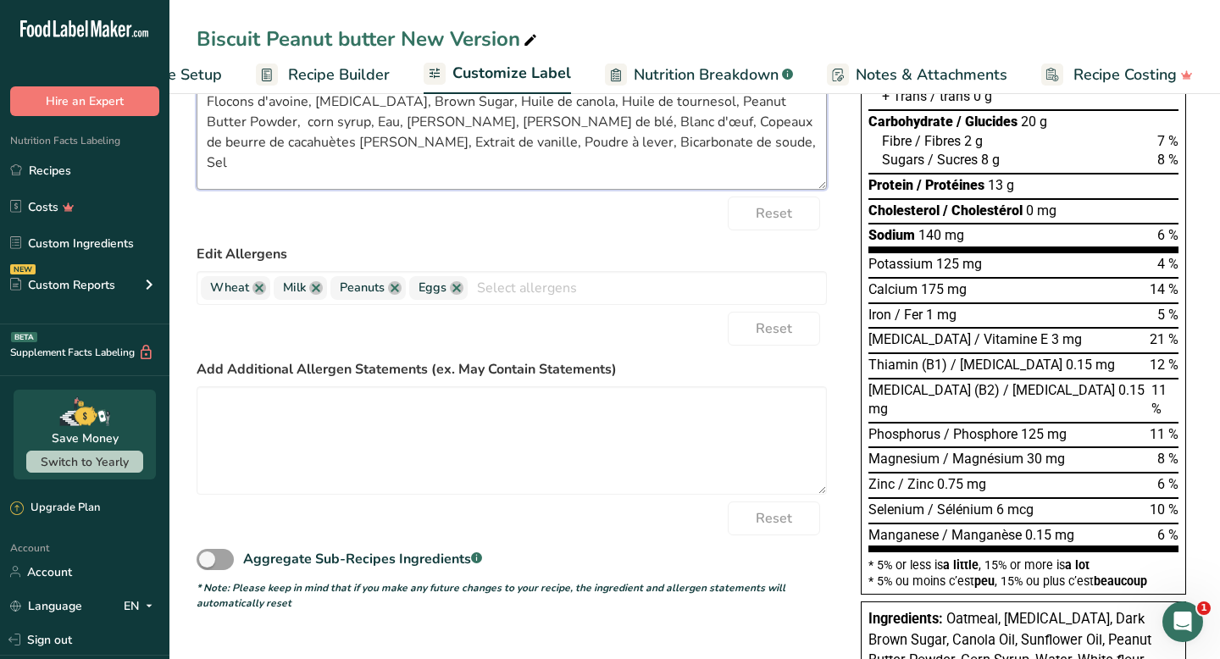
scroll to position [0, 0]
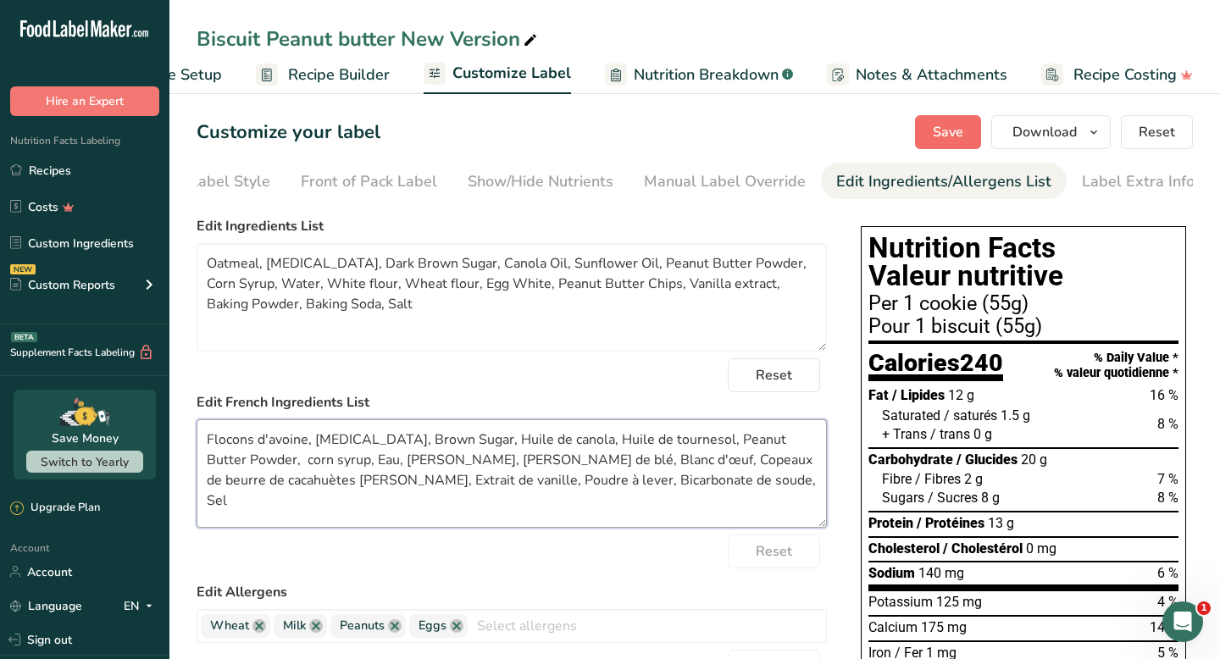
type textarea "Flocons d'avoine, [MEDICAL_DATA], Brown Sugar, Huile de canola, Huile de tourne…"
click at [949, 117] on button "Save" at bounding box center [948, 132] width 66 height 34
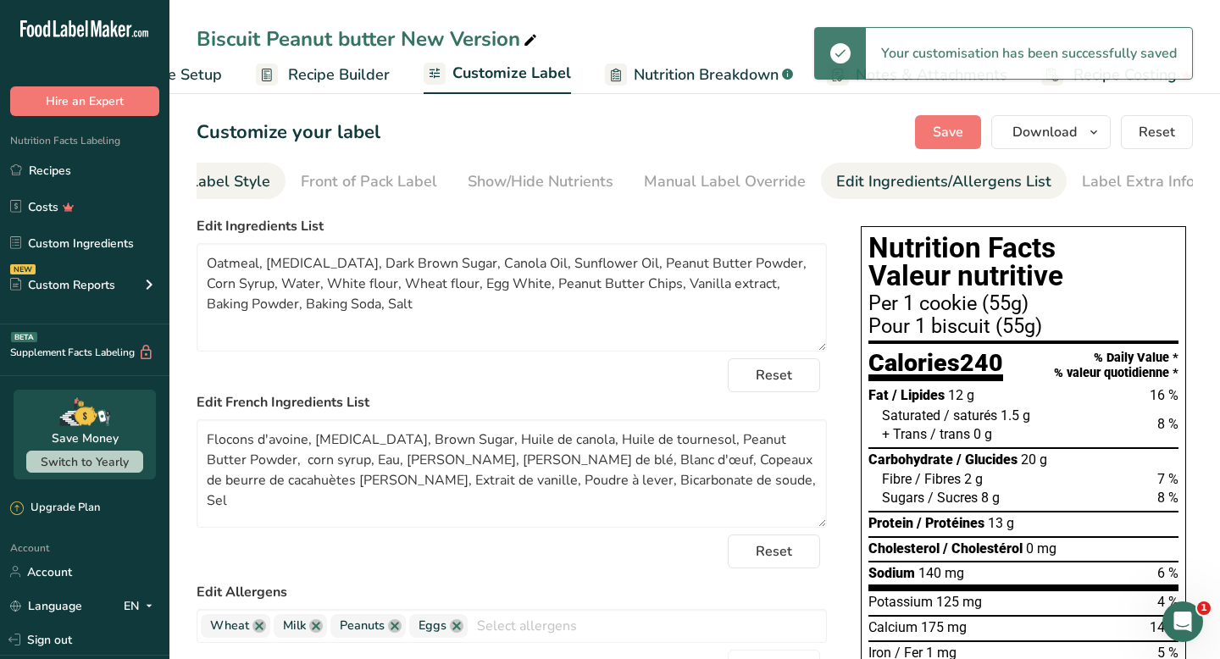
click at [235, 183] on div "Choose Label Style" at bounding box center [202, 181] width 136 height 23
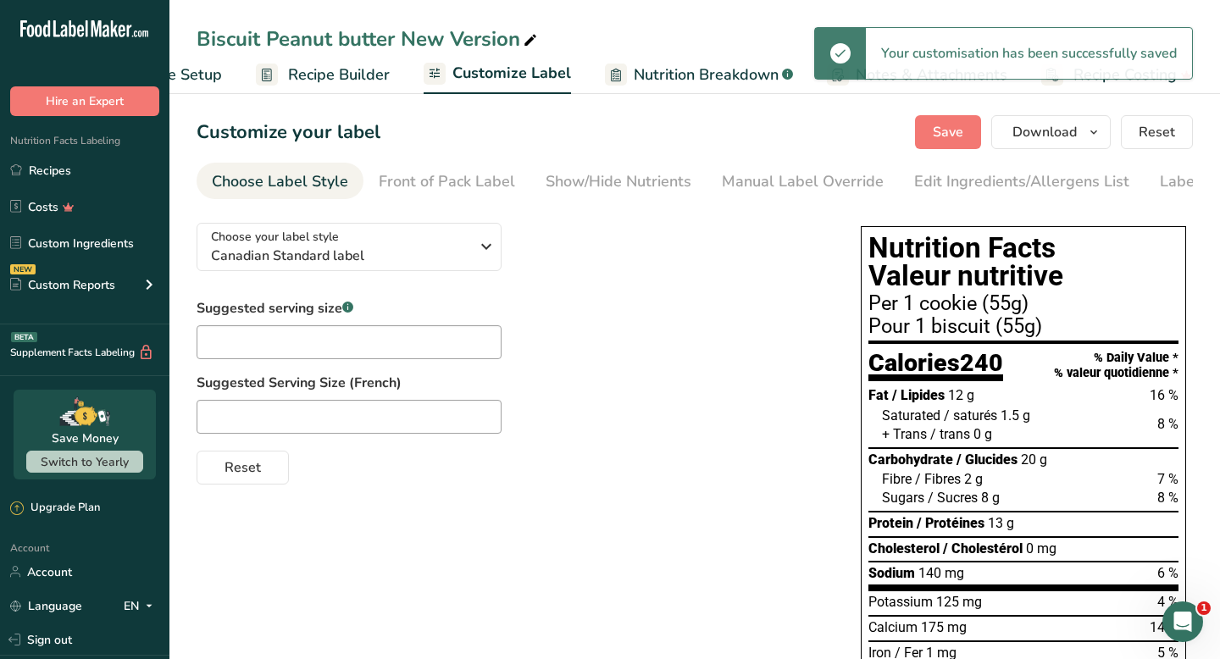
click at [219, 80] on span "Recipe Setup" at bounding box center [176, 75] width 92 height 23
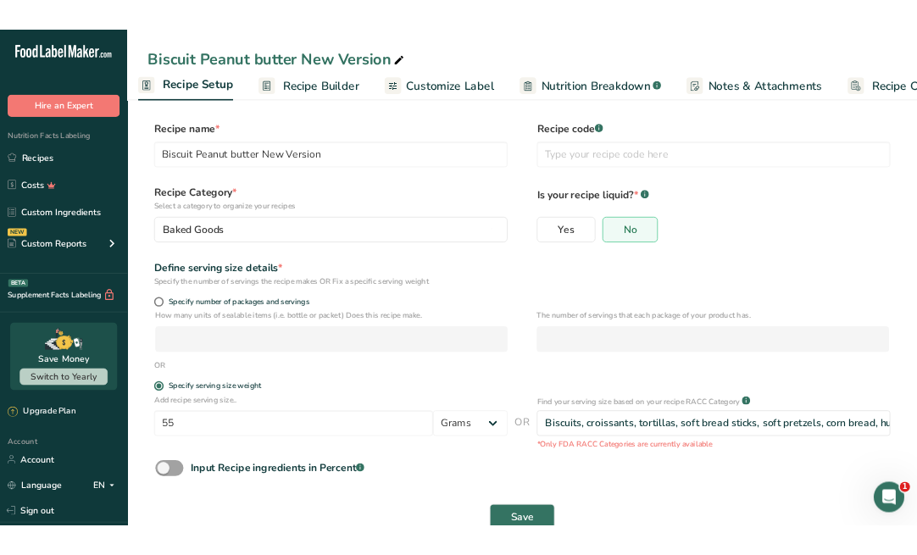
scroll to position [0, 6]
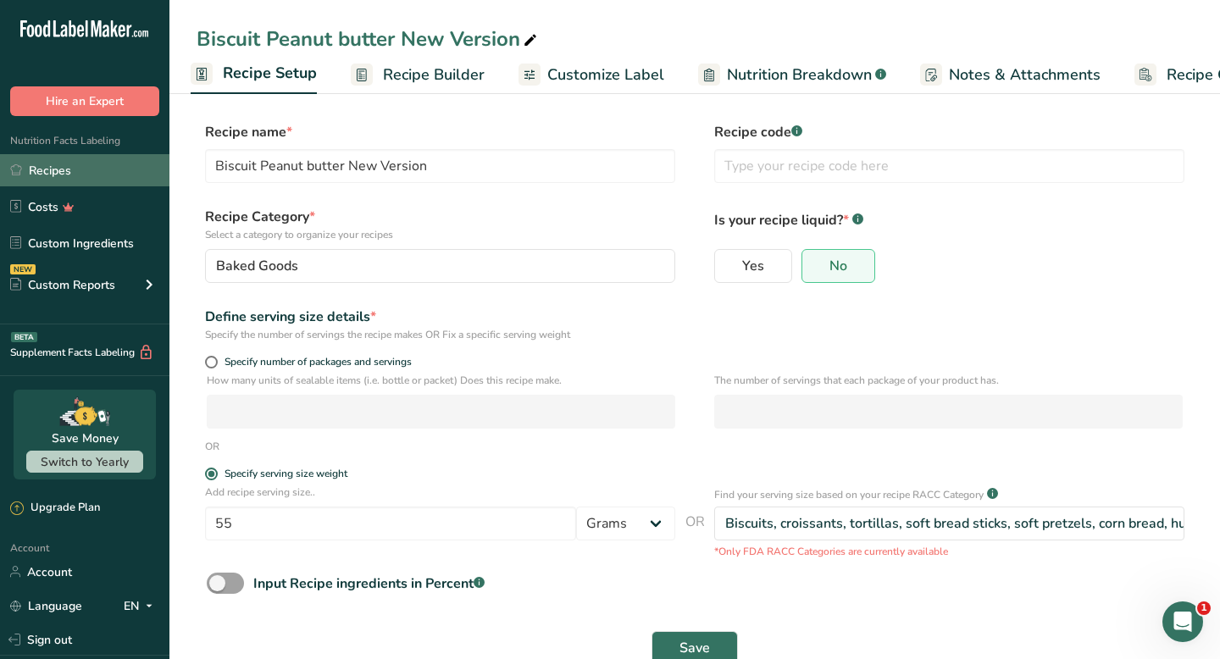
click at [108, 155] on link "Recipes" at bounding box center [84, 170] width 169 height 32
